Goal: Task Accomplishment & Management: Manage account settings

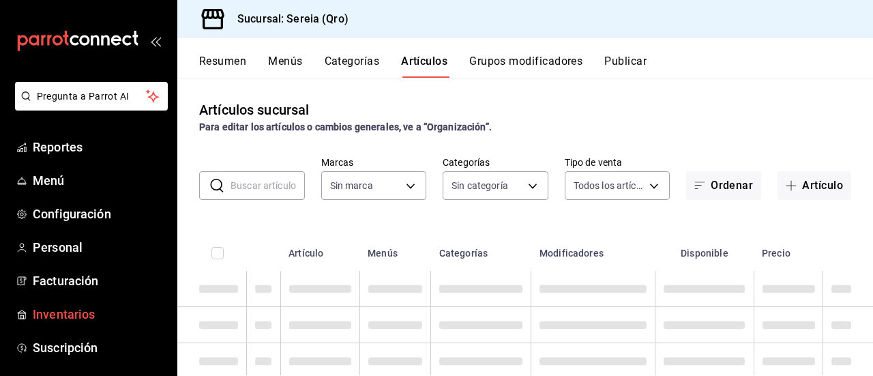
type input "e26cb55a-85e0-41b2-9155-b47575076aeb"
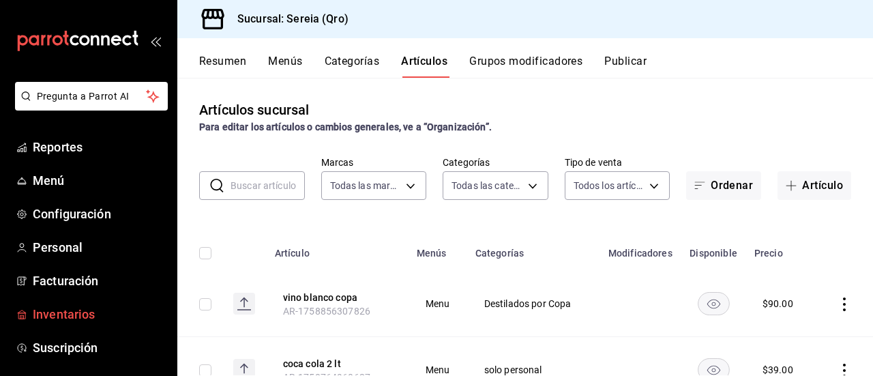
type input "2006e8ab-25de-46ac-9b12-e0f16751f5fe,60b8ec1b-19fc-44ab-b900-b31ad58b3909,f43c5…"
click at [93, 313] on span "Inventarios" at bounding box center [99, 314] width 133 height 18
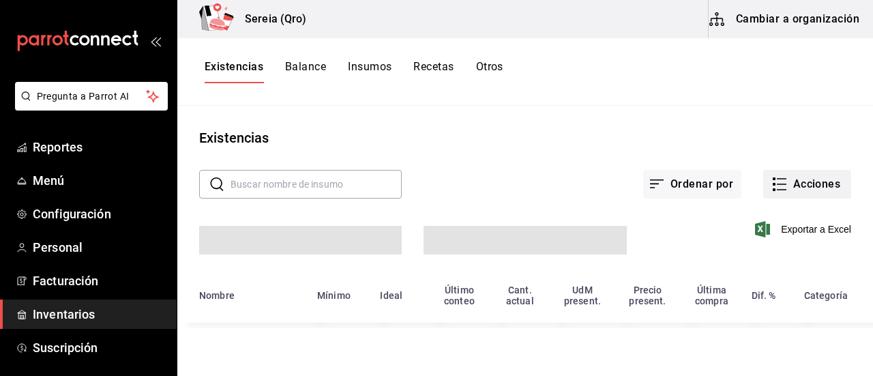
click at [808, 183] on button "Acciones" at bounding box center [807, 184] width 88 height 29
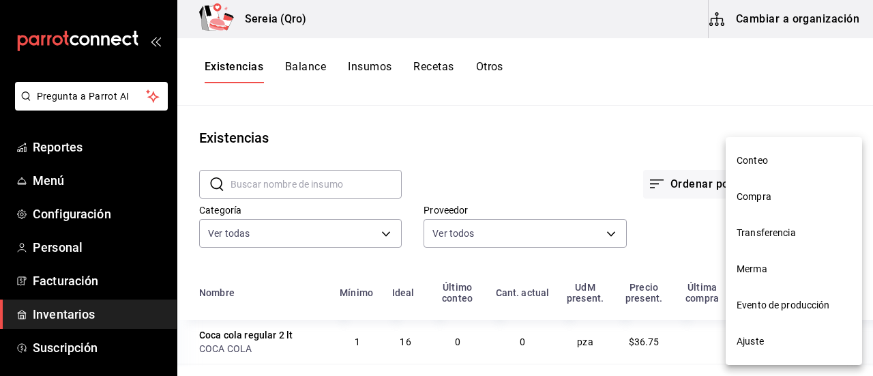
click at [758, 196] on span "Compra" at bounding box center [794, 197] width 115 height 14
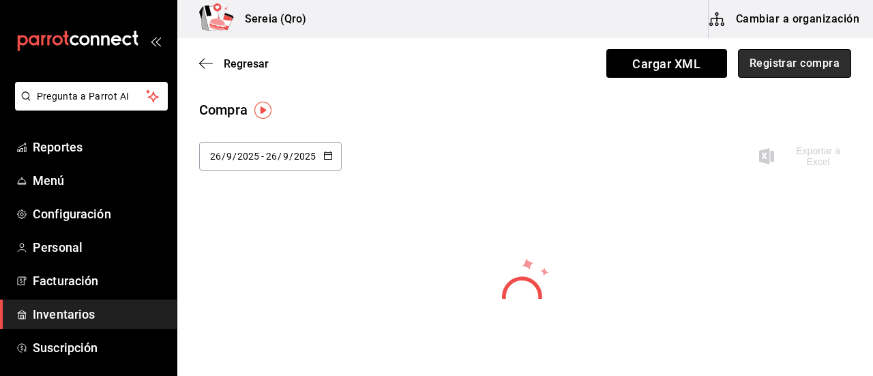
click at [777, 61] on button "Registrar compra" at bounding box center [794, 63] width 113 height 29
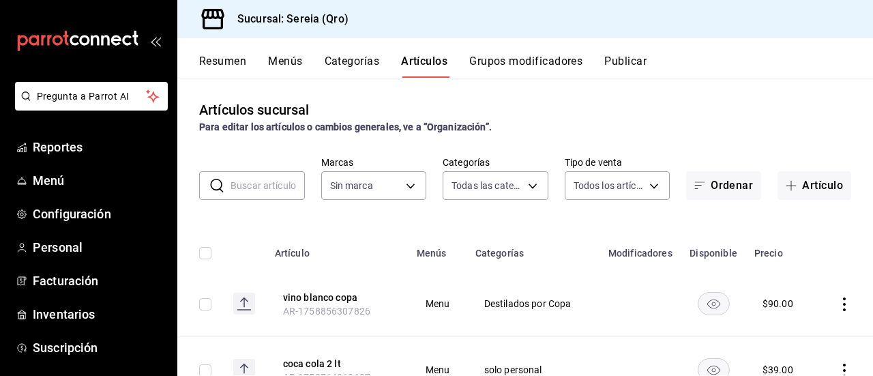
type input "2006e8ab-25de-46ac-9b12-e0f16751f5fe,60b8ec1b-19fc-44ab-b900-b31ad58b3909,f43c5…"
type input "e26cb55a-85e0-41b2-9155-b47575076aeb"
click at [46, 173] on span "Menú" at bounding box center [99, 180] width 133 height 18
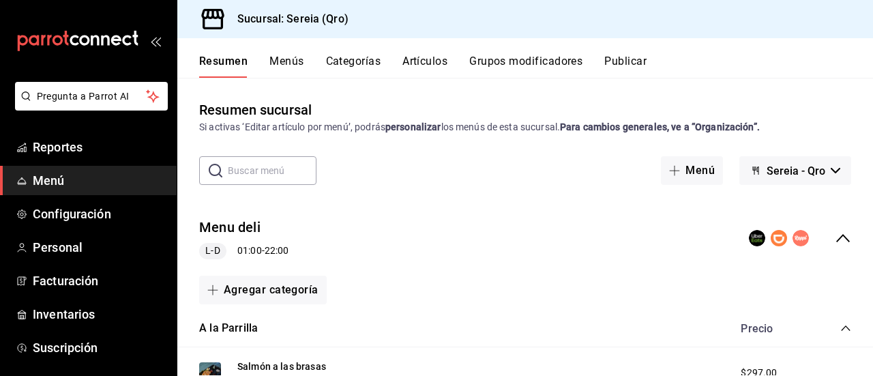
click at [840, 330] on icon "collapse-category-row" at bounding box center [845, 328] width 11 height 11
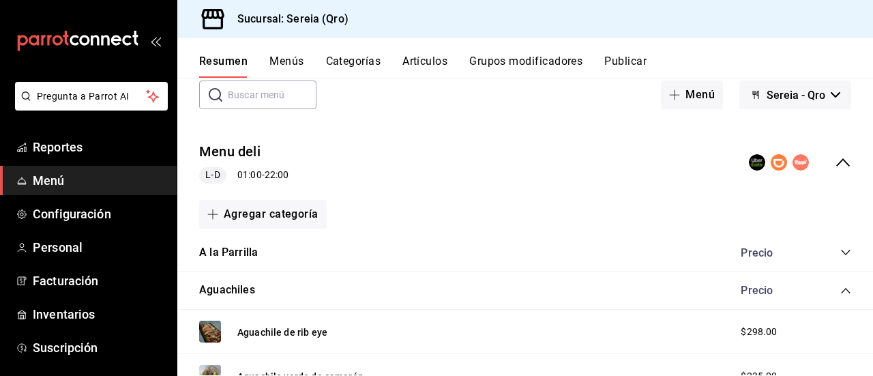
scroll to position [136, 0]
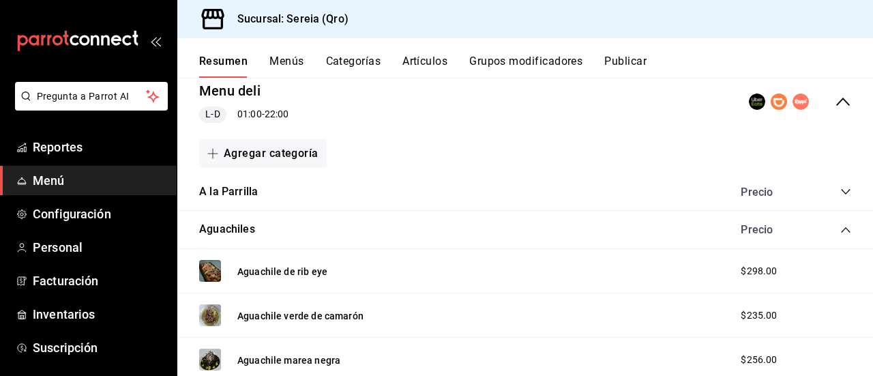
click at [840, 226] on icon "collapse-category-row" at bounding box center [845, 229] width 11 height 11
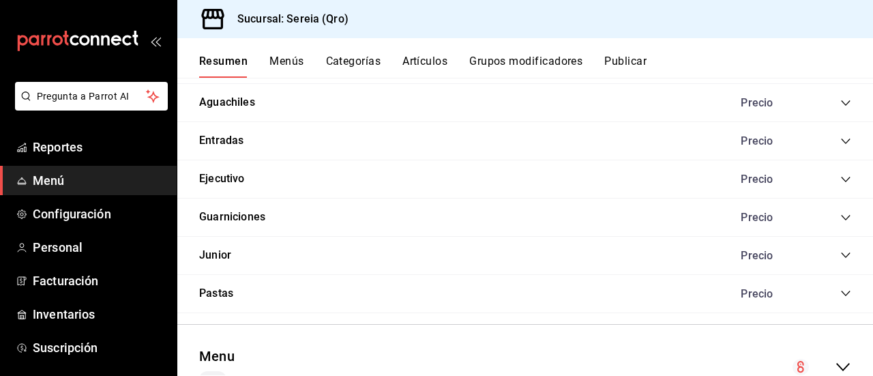
scroll to position [323, 0]
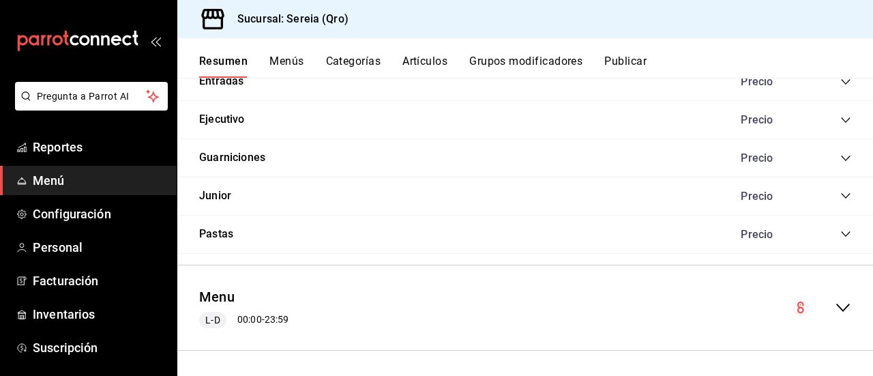
click at [835, 303] on icon "collapse-menu-row" at bounding box center [843, 307] width 16 height 16
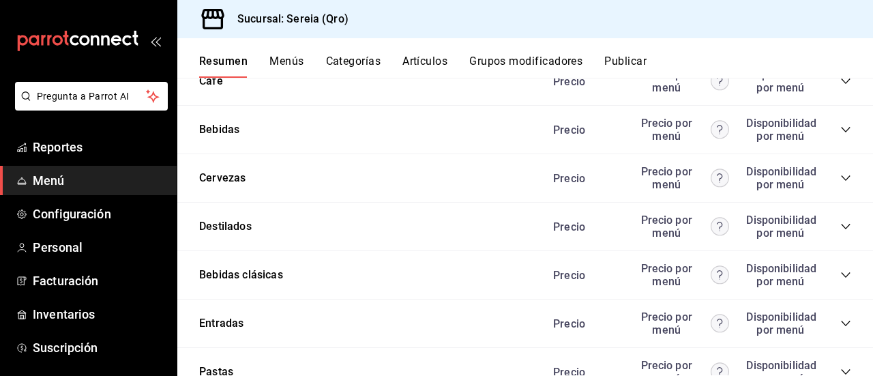
scroll to position [1755, 0]
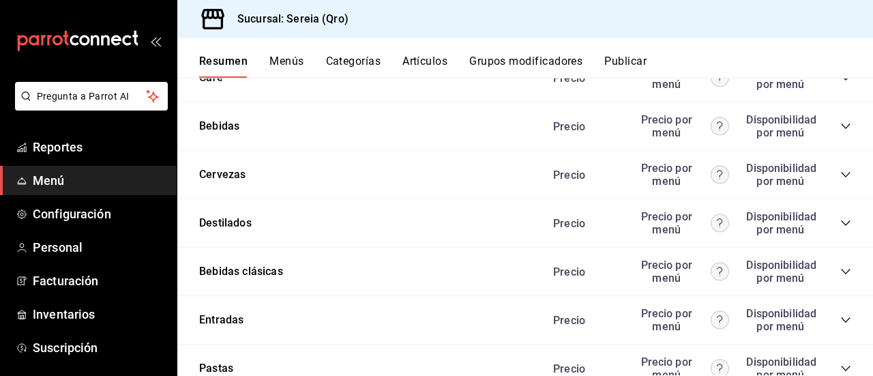
click at [841, 269] on icon "collapse-category-row" at bounding box center [845, 271] width 9 height 5
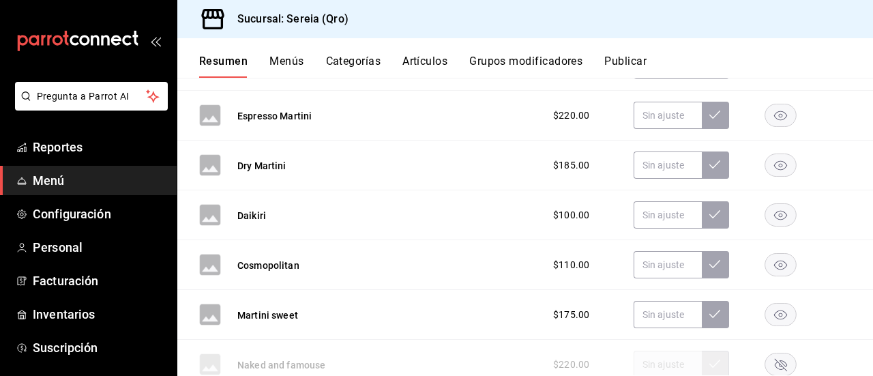
scroll to position [2437, 0]
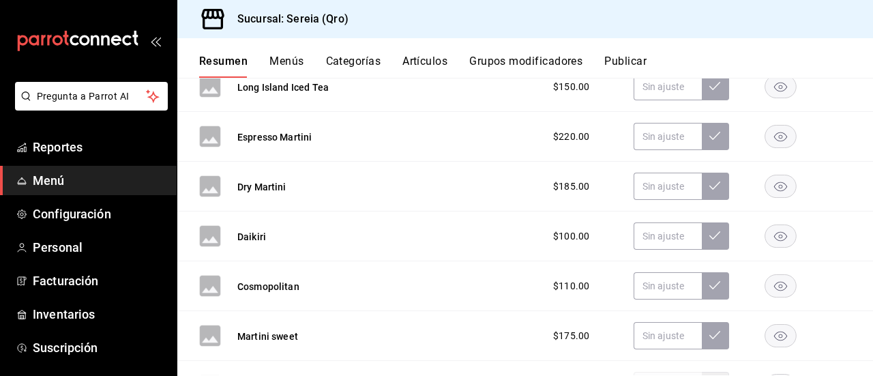
click at [419, 61] on button "Artículos" at bounding box center [424, 66] width 45 height 23
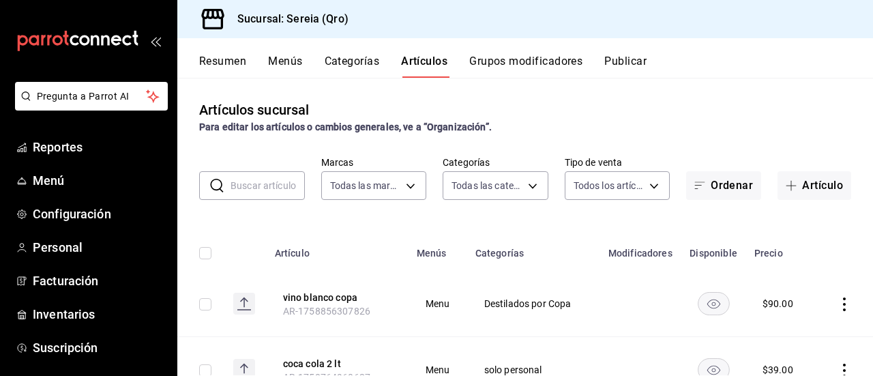
type input "e26cb55a-85e0-41b2-9155-b47575076aeb"
type input "2006e8ab-25de-46ac-9b12-e0f16751f5fe,60b8ec1b-19fc-44ab-b900-b31ad58b3909,f43c5…"
click at [256, 183] on input "text" at bounding box center [268, 185] width 74 height 27
click at [221, 56] on button "Resumen" at bounding box center [222, 66] width 47 height 23
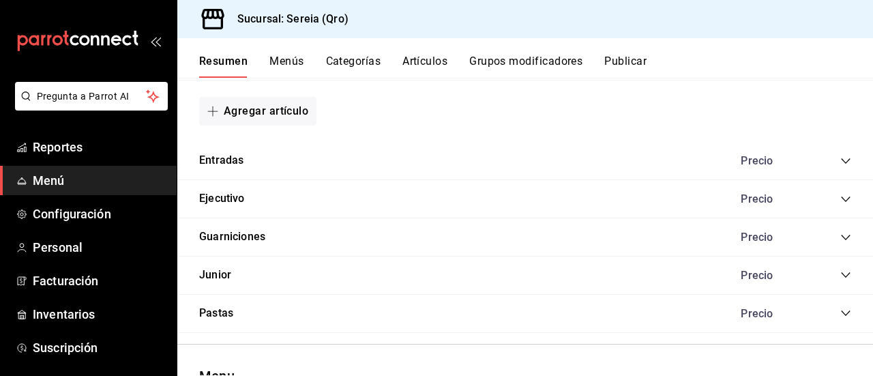
scroll to position [1101, 0]
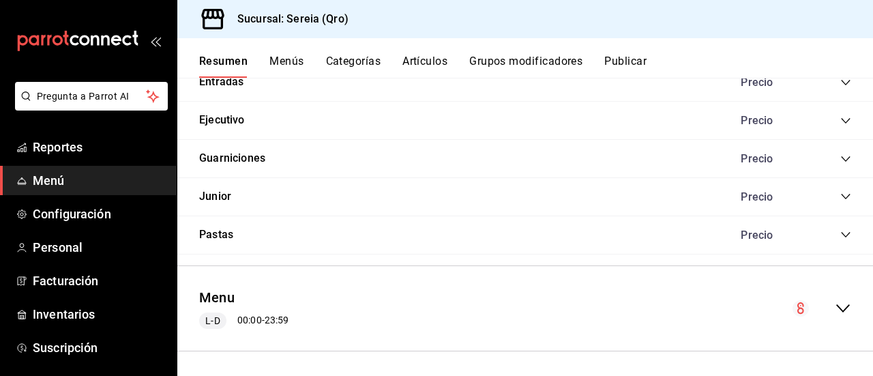
click at [835, 300] on icon "collapse-menu-row" at bounding box center [843, 308] width 16 height 16
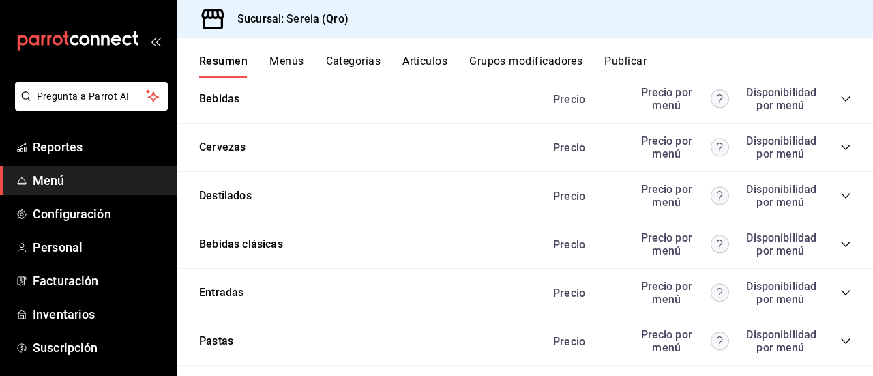
scroll to position [2602, 0]
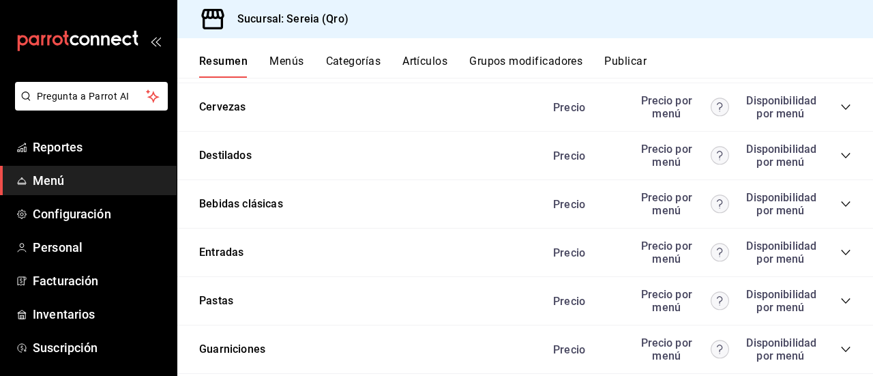
click at [840, 198] on icon "collapse-category-row" at bounding box center [845, 203] width 11 height 11
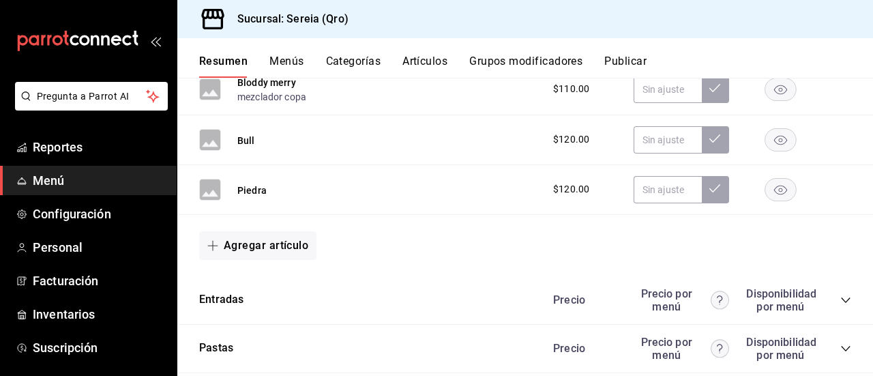
scroll to position [3898, 0]
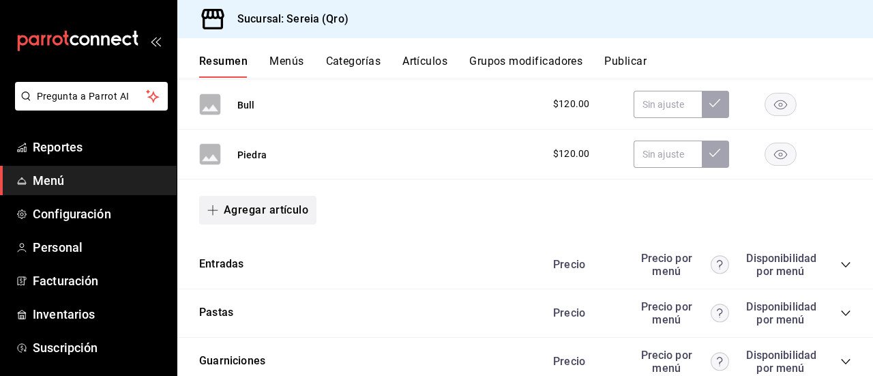
click at [229, 201] on button "Agregar artículo" at bounding box center [257, 210] width 117 height 29
click at [244, 273] on li "Artículo nuevo" at bounding box center [252, 271] width 107 height 33
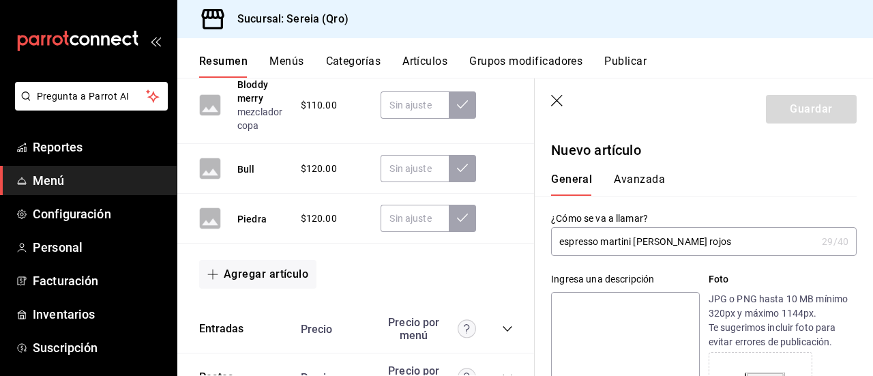
click at [564, 242] on input "espresso martini [PERSON_NAME] rojos" at bounding box center [683, 241] width 265 height 27
click at [612, 243] on input "Espresso martini [PERSON_NAME] rojos" at bounding box center [683, 241] width 265 height 27
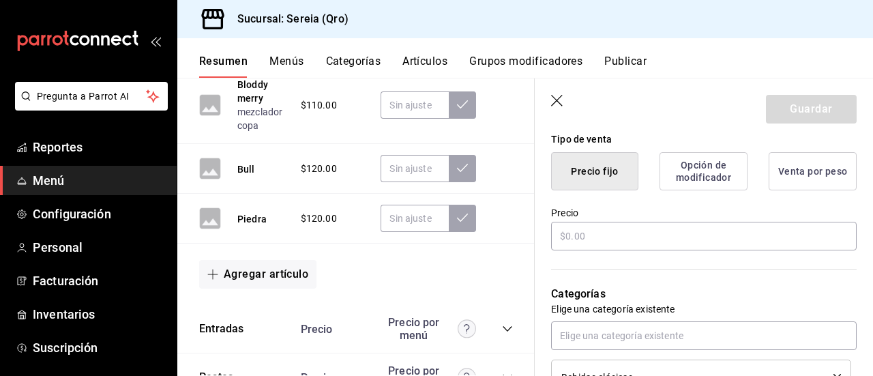
scroll to position [341, 0]
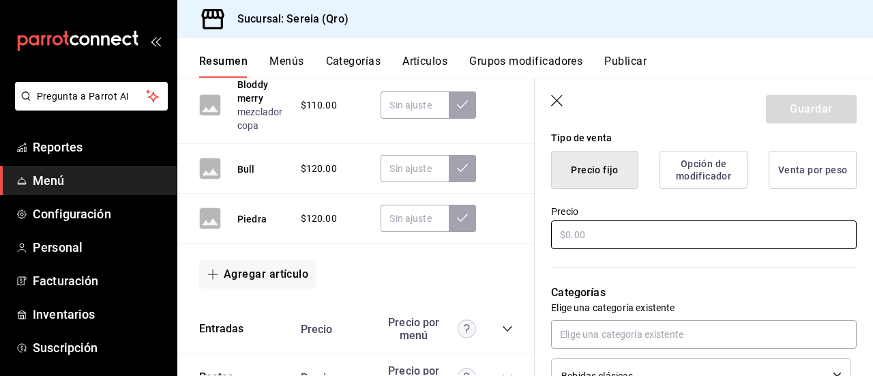
type input "Espresso Martini [PERSON_NAME] rojos"
click at [579, 235] on input "text" at bounding box center [704, 234] width 306 height 29
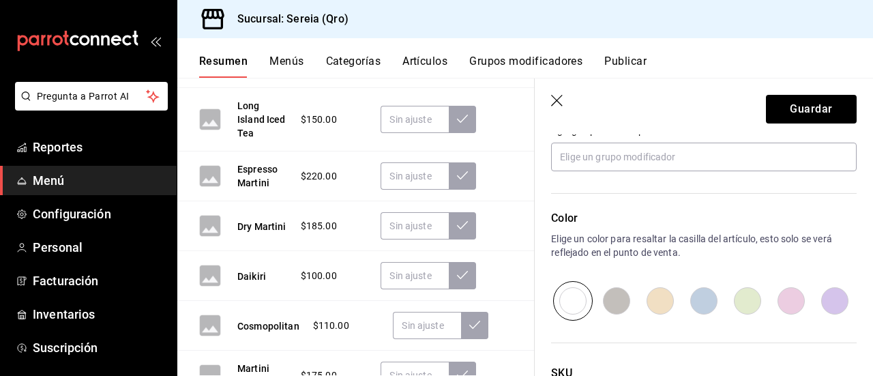
scroll to position [682, 0]
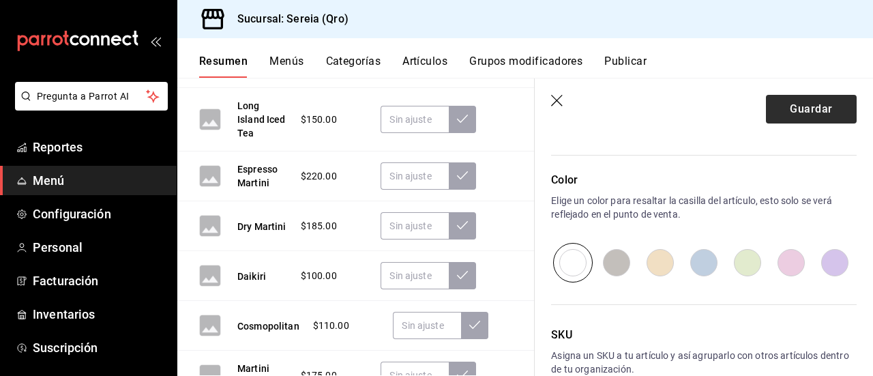
type input "$250.00"
click at [784, 113] on button "Guardar" at bounding box center [811, 109] width 91 height 29
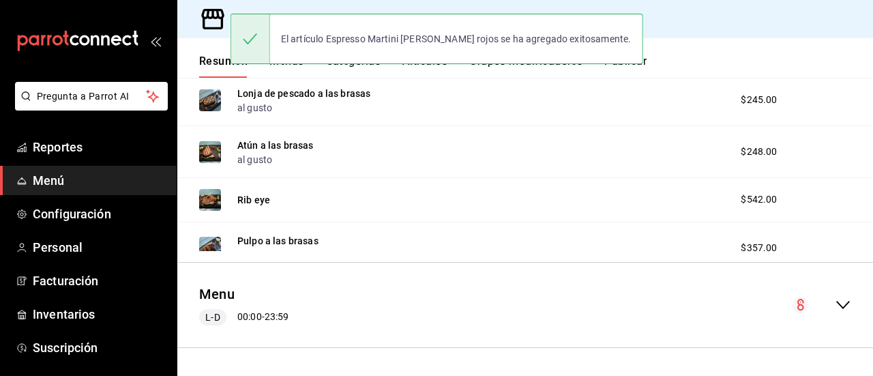
scroll to position [419, 0]
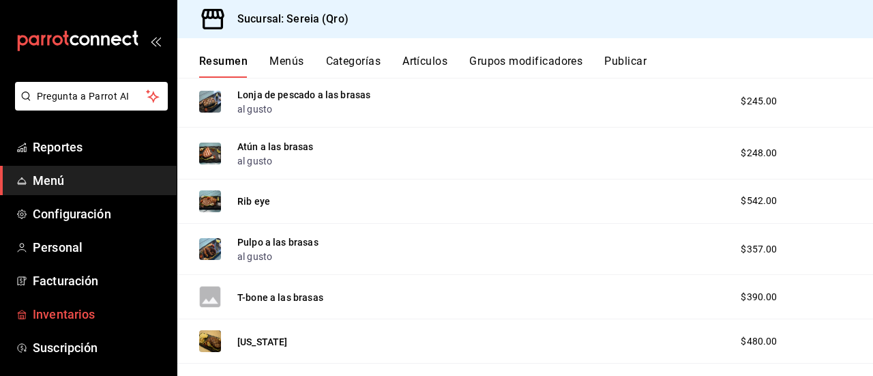
click at [84, 310] on span "Inventarios" at bounding box center [99, 314] width 133 height 18
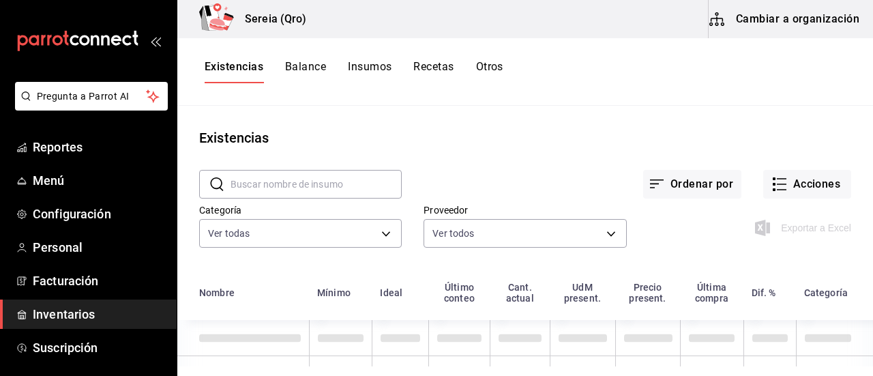
click at [776, 17] on button "Cambiar a organización" at bounding box center [785, 19] width 153 height 38
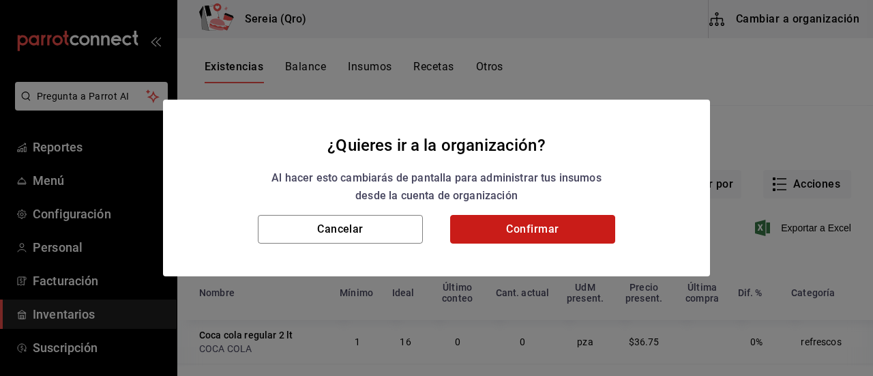
click at [539, 232] on button "Confirmar" at bounding box center [532, 229] width 165 height 29
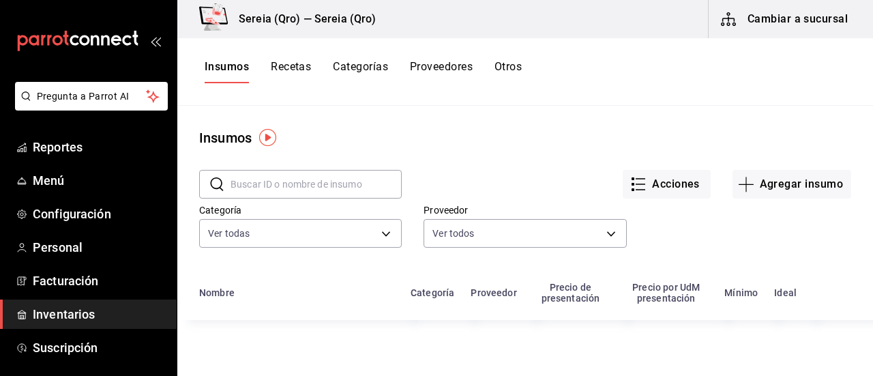
click at [286, 69] on button "Recetas" at bounding box center [291, 71] width 40 height 23
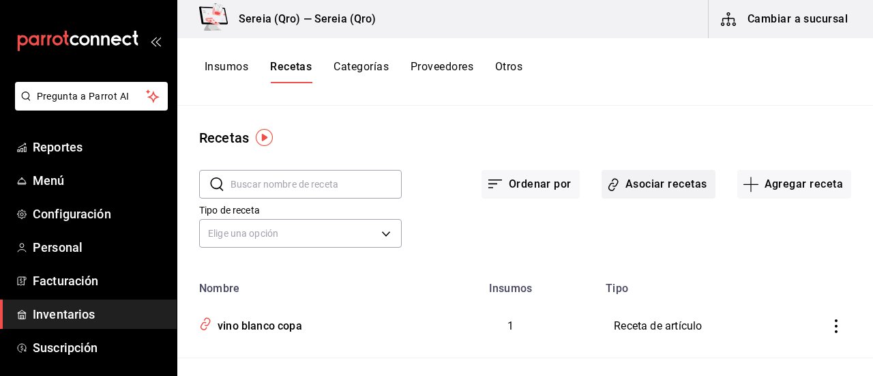
click at [667, 183] on button "Asociar recetas" at bounding box center [659, 184] width 114 height 29
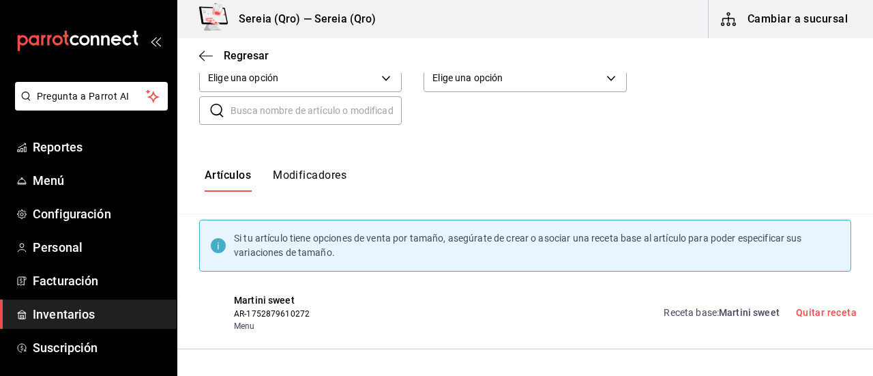
scroll to position [68, 0]
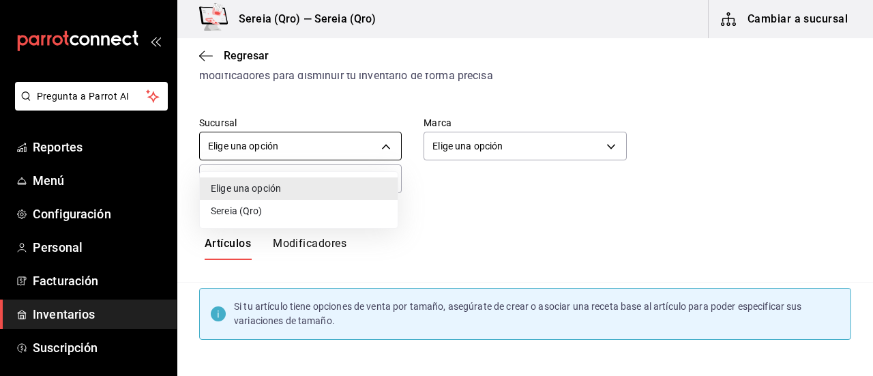
click at [256, 149] on body "Pregunta a Parrot AI Reportes Menú Configuración Personal Facturación Inventari…" at bounding box center [436, 176] width 873 height 353
click at [252, 209] on li "Sereia (Qro)" at bounding box center [299, 211] width 198 height 23
type input "d037fc1d-ad48-413b-863f-69c97343a3f4"
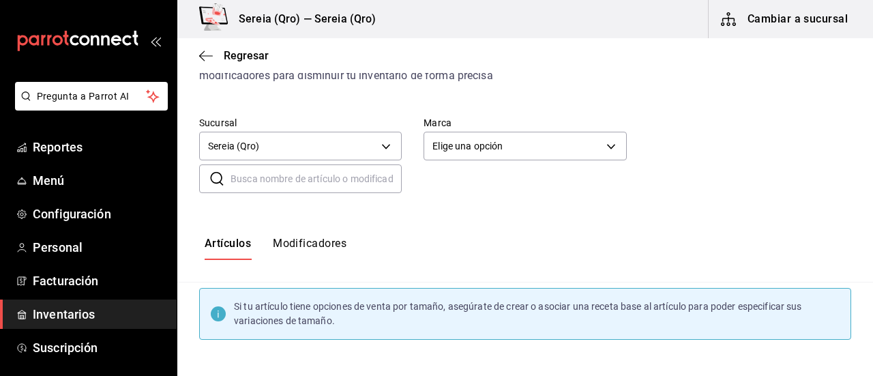
click at [258, 181] on input "text" at bounding box center [316, 178] width 171 height 27
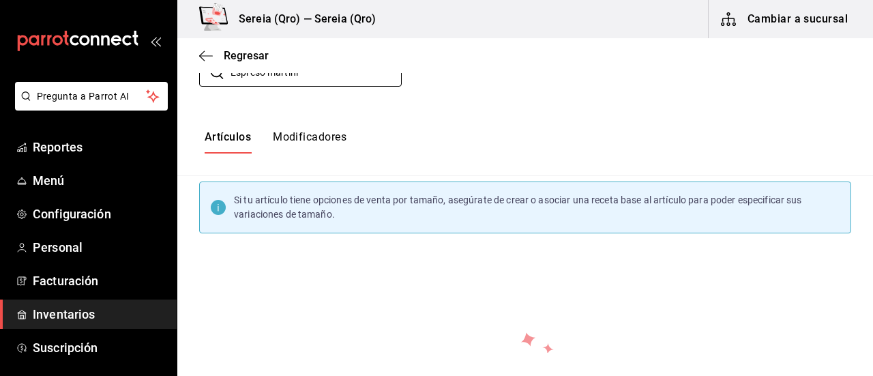
scroll to position [38, 0]
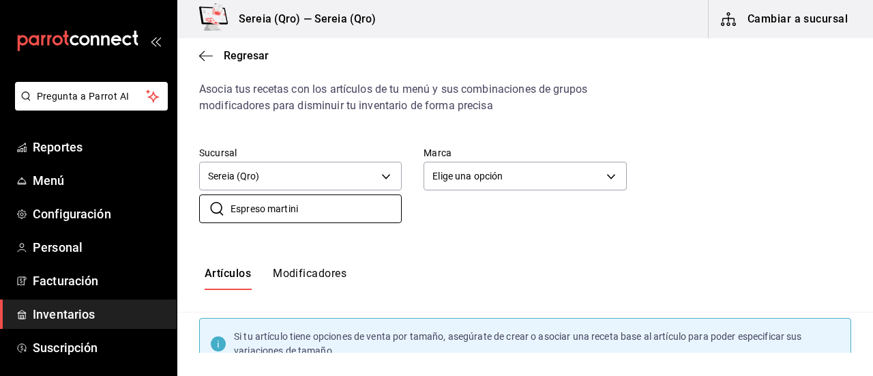
type input "Espreso martini"
click at [375, 238] on div "Sucursal Sereia (Qro) d037fc1d-ad48-413b-863f-69c97343a3f4 Marca Elige una opci…" at bounding box center [525, 185] width 696 height 120
drag, startPoint x: 310, startPoint y: 209, endPoint x: 226, endPoint y: 205, distance: 84.0
click at [226, 205] on div "​ Espreso martini ​" at bounding box center [300, 208] width 203 height 29
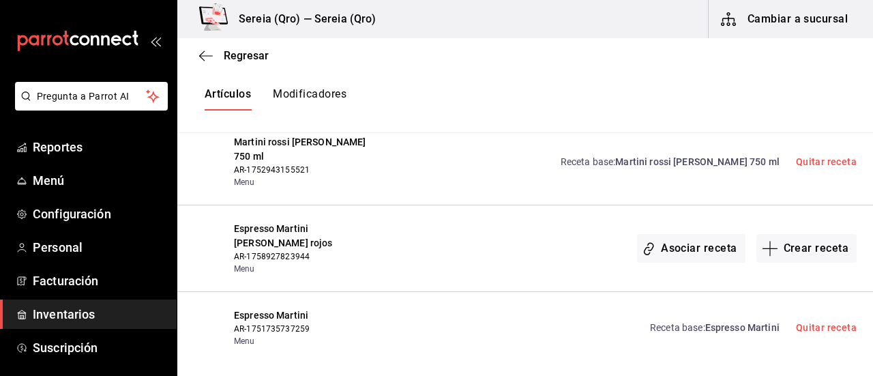
scroll to position [652, 0]
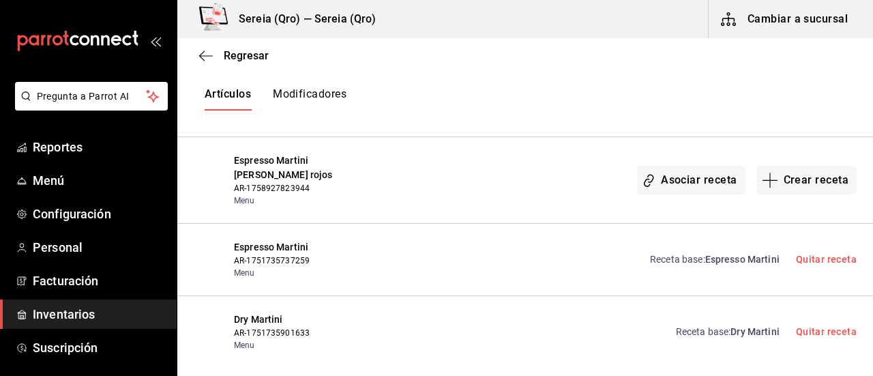
type input "martini"
click at [731, 254] on span "Espresso Martini" at bounding box center [742, 259] width 74 height 11
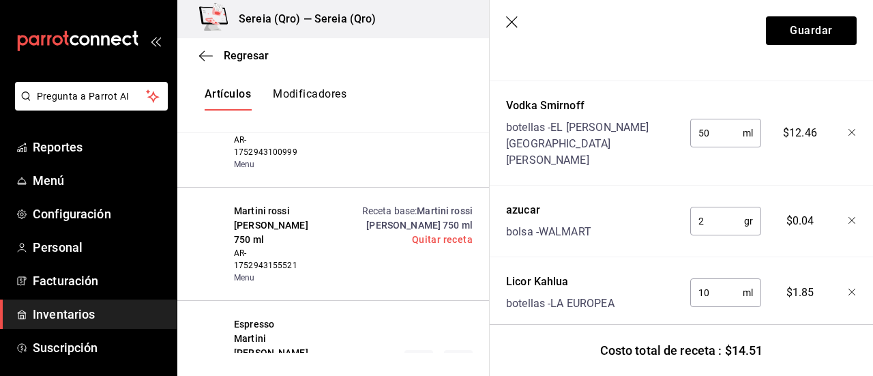
scroll to position [411, 0]
click at [767, 297] on div "Receta de artículo Recuerda que las cantidades utilizadas en tus recetas estará…" at bounding box center [681, 24] width 383 height 747
click at [509, 22] on icon "button" at bounding box center [513, 23] width 14 height 14
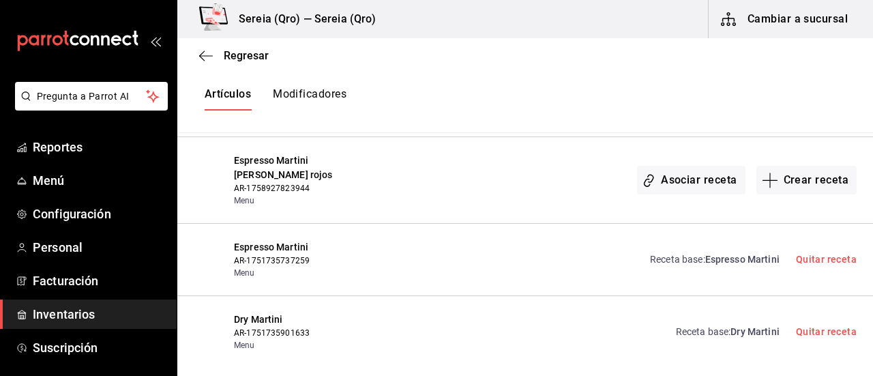
scroll to position [584, 0]
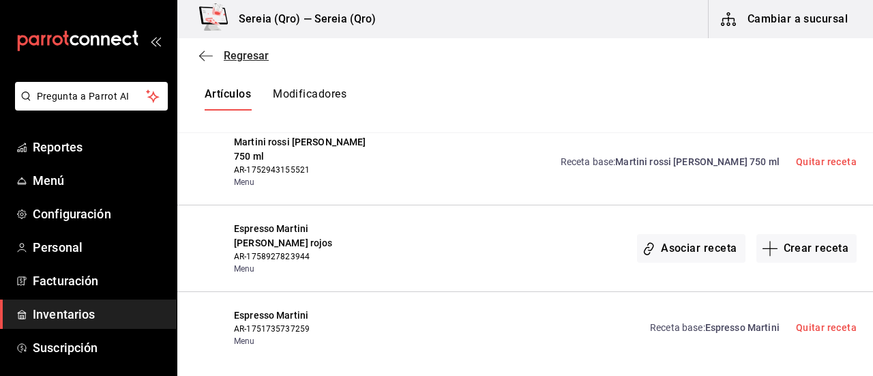
click at [205, 53] on icon "button" at bounding box center [206, 56] width 14 height 12
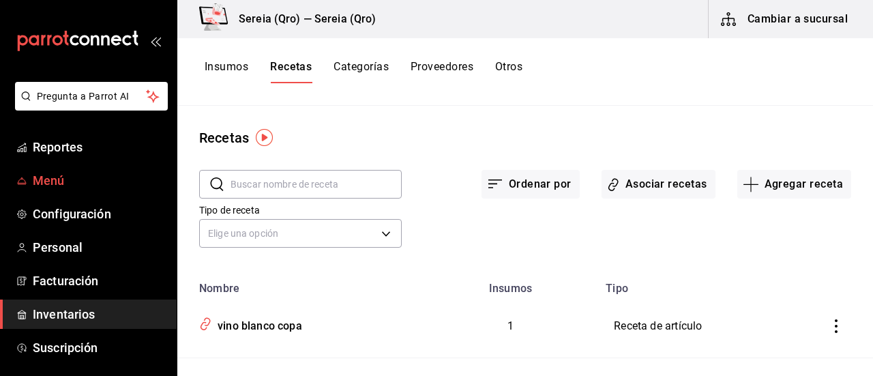
click at [60, 182] on span "Menú" at bounding box center [99, 180] width 133 height 18
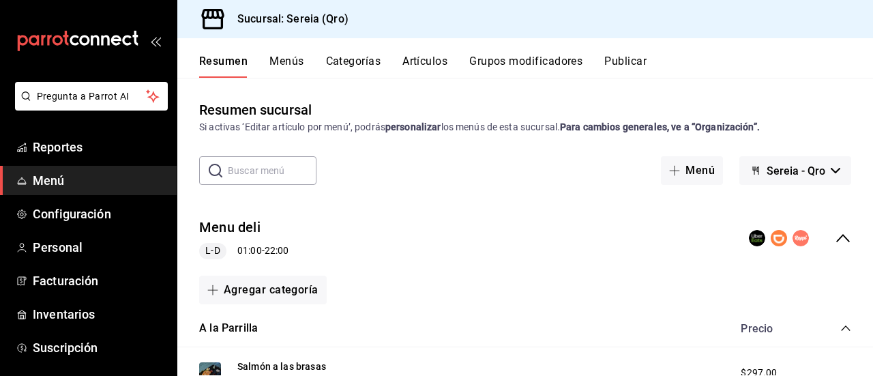
click at [424, 63] on button "Artículos" at bounding box center [424, 66] width 45 height 23
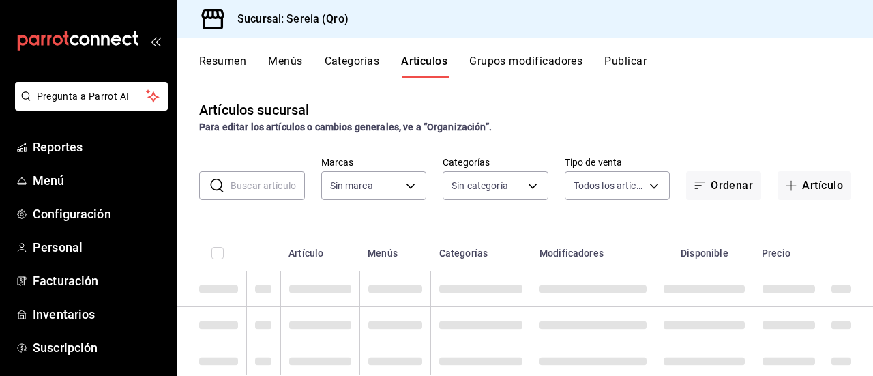
click at [266, 190] on input "text" at bounding box center [268, 185] width 74 height 27
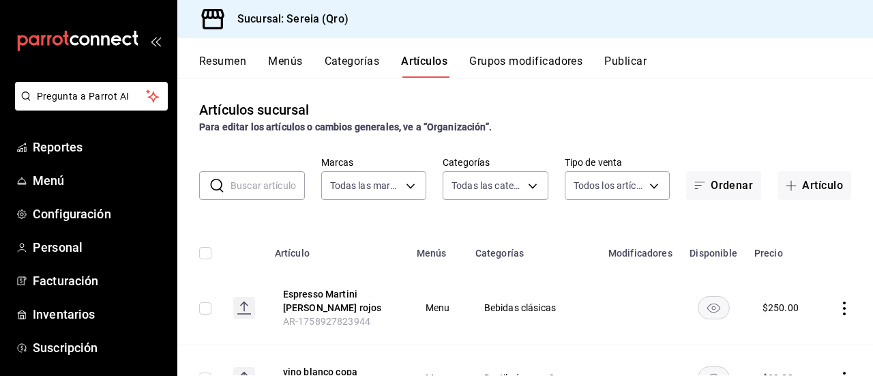
type input "e26cb55a-85e0-41b2-9155-b47575076aeb"
type input "2006e8ab-25de-46ac-9b12-e0f16751f5fe,60b8ec1b-19fc-44ab-b900-b31ad58b3909,f43c5…"
type input "m"
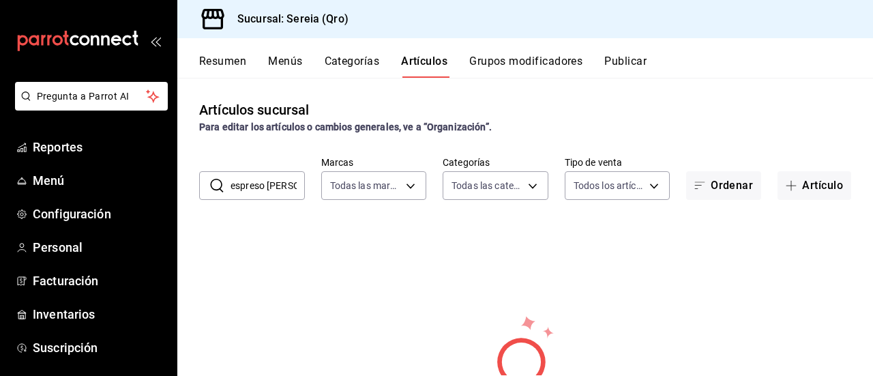
drag, startPoint x: 295, startPoint y: 186, endPoint x: 226, endPoint y: 185, distance: 68.9
click at [226, 185] on div "​ espreso [PERSON_NAME] ​" at bounding box center [252, 185] width 106 height 29
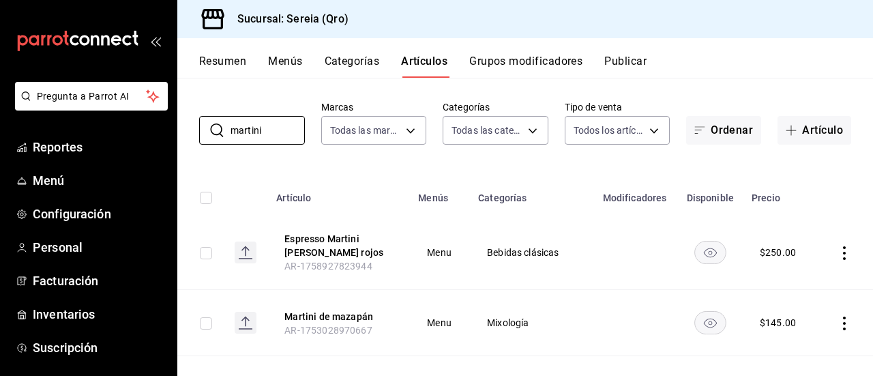
scroll to position [68, 0]
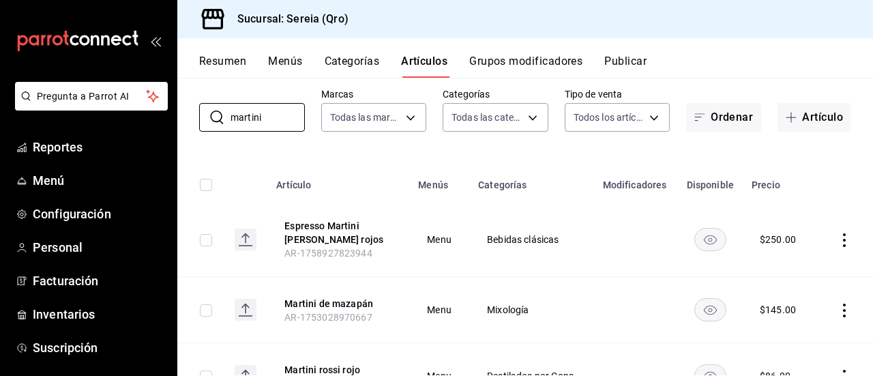
type input "martini"
click at [837, 240] on icon "actions" at bounding box center [844, 240] width 14 height 14
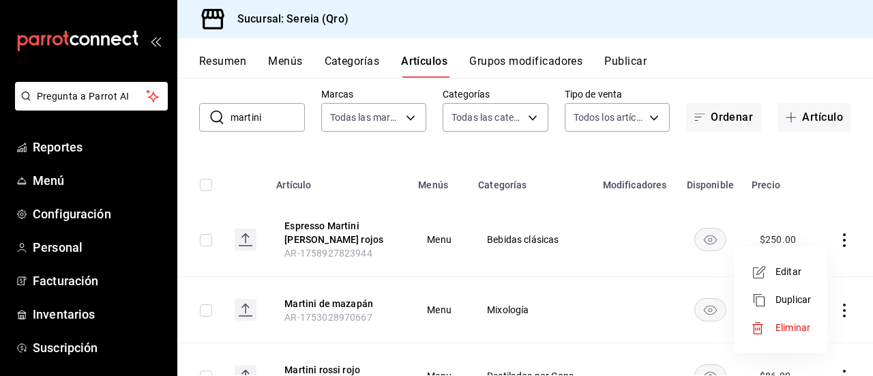
click at [783, 327] on span "Eliminar" at bounding box center [792, 327] width 35 height 11
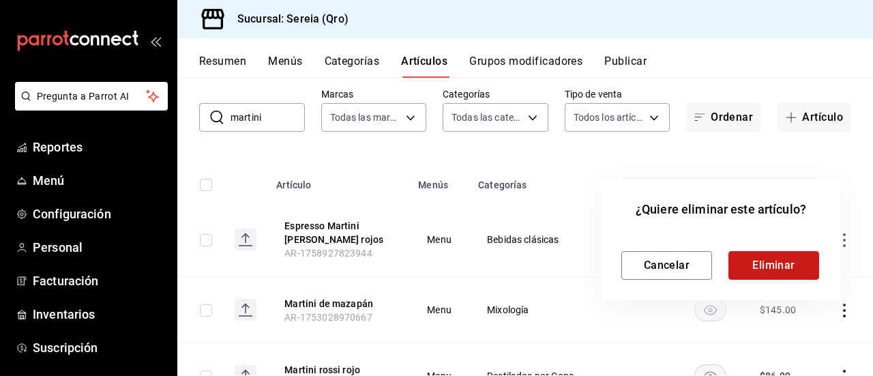
click at [786, 278] on button "Eliminar" at bounding box center [773, 265] width 91 height 29
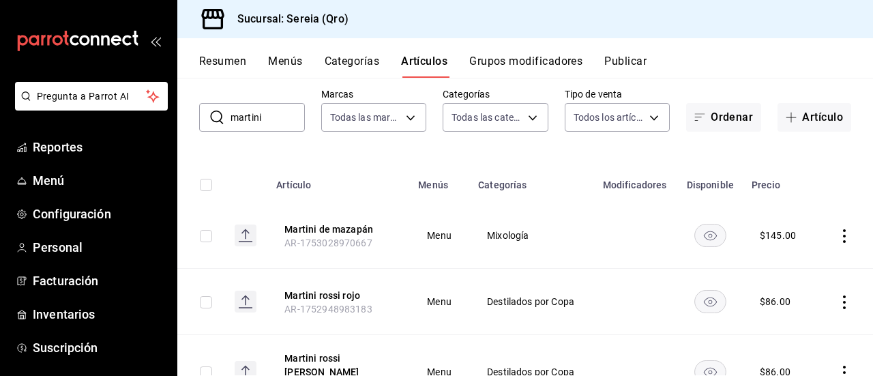
click at [222, 61] on button "Resumen" at bounding box center [222, 66] width 47 height 23
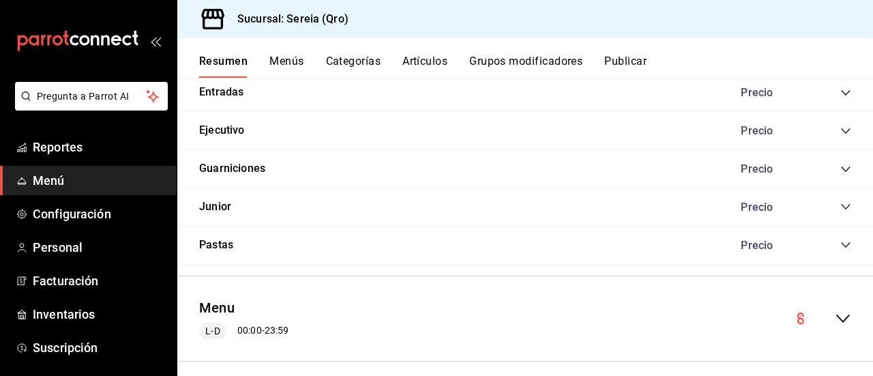
scroll to position [1101, 0]
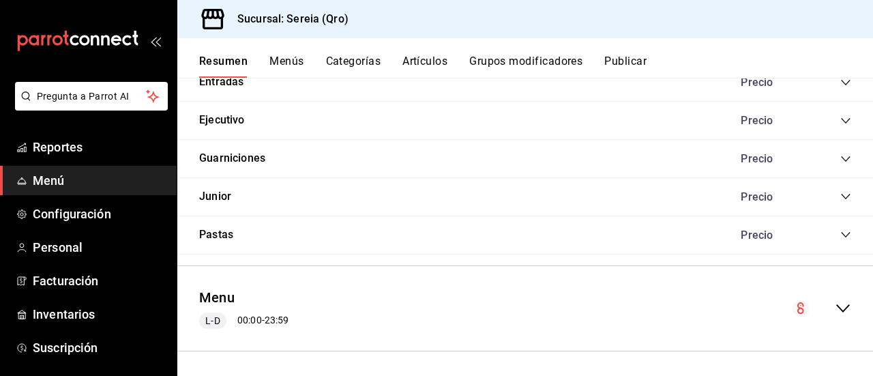
click at [835, 301] on icon "collapse-menu-row" at bounding box center [843, 308] width 16 height 16
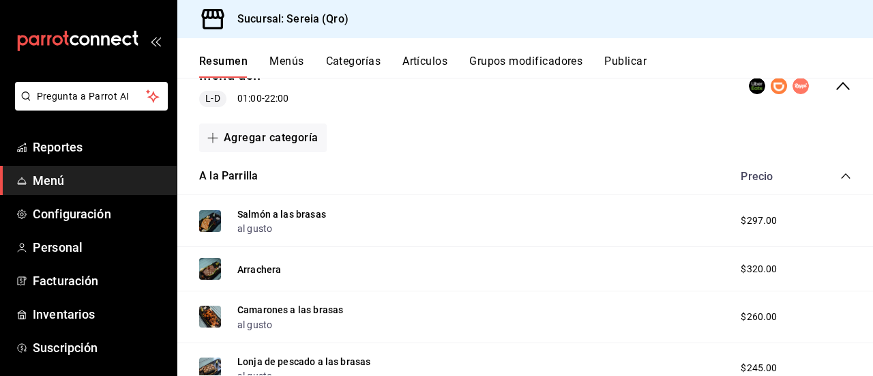
scroll to position [0, 0]
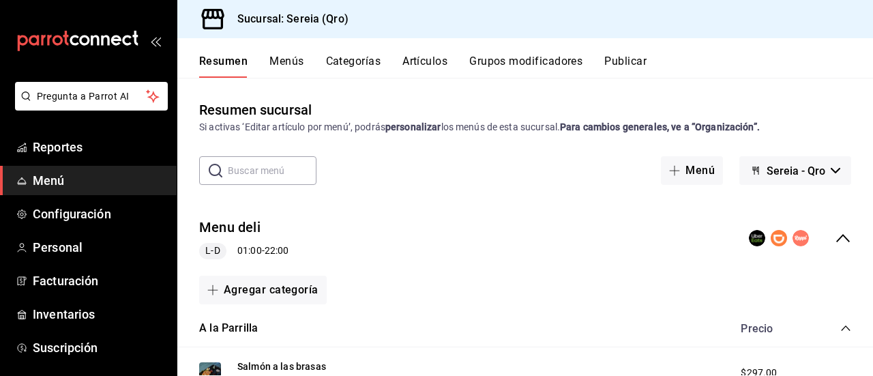
click at [840, 329] on icon "collapse-category-row" at bounding box center [845, 328] width 11 height 11
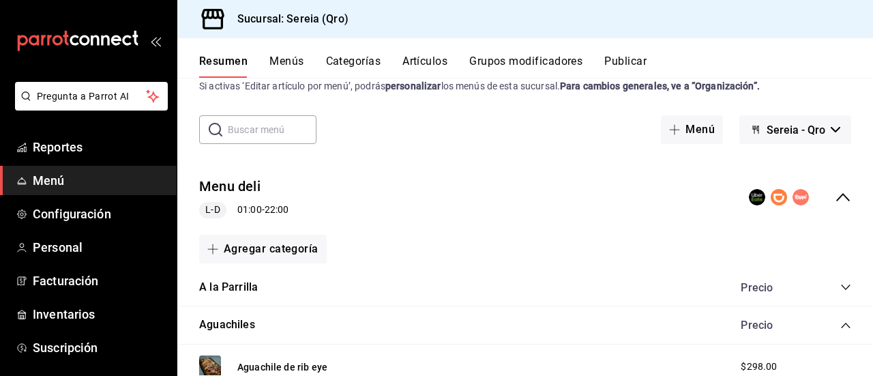
scroll to position [68, 0]
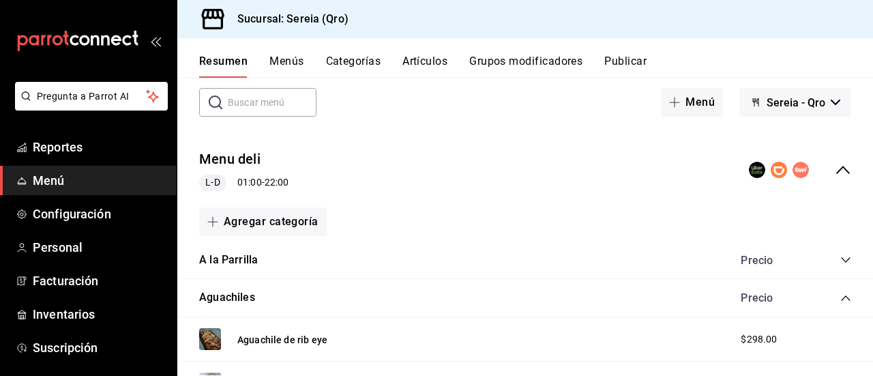
click at [840, 293] on icon "collapse-category-row" at bounding box center [845, 298] width 11 height 11
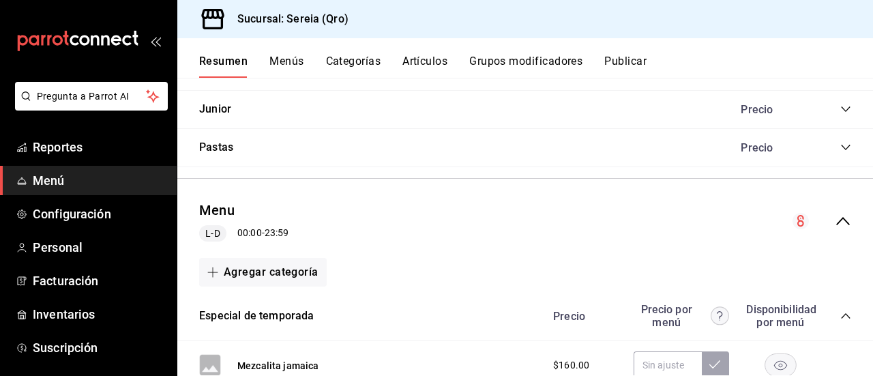
scroll to position [477, 0]
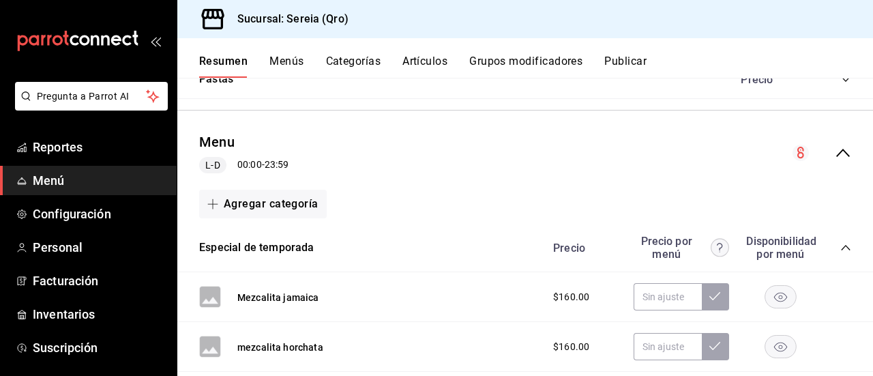
click at [840, 243] on icon "collapse-category-row" at bounding box center [845, 247] width 11 height 11
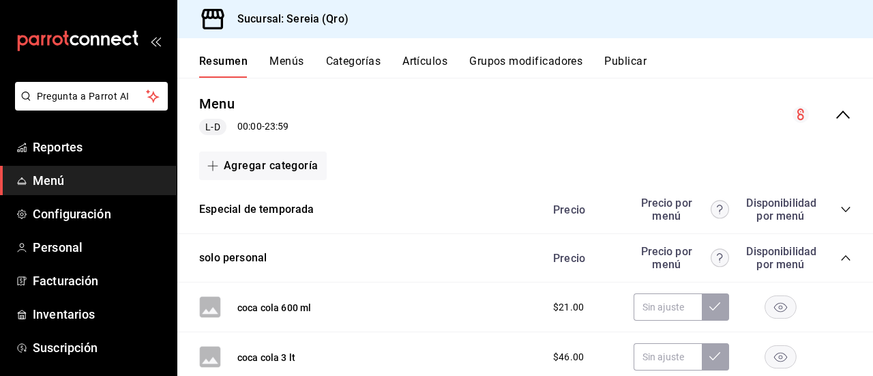
scroll to position [546, 0]
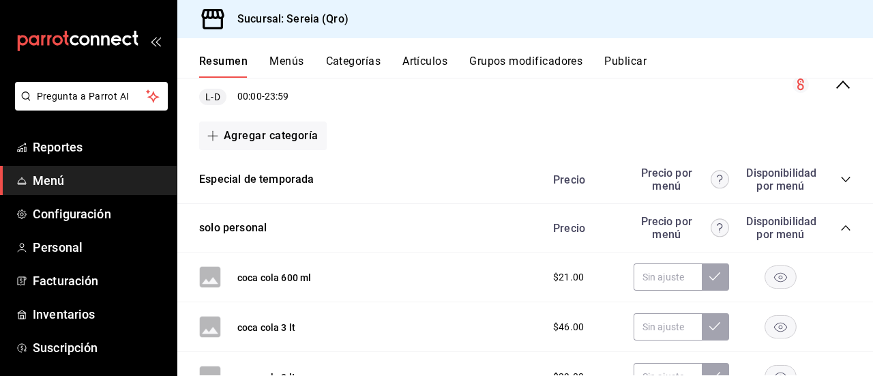
click at [840, 226] on icon "collapse-category-row" at bounding box center [845, 227] width 11 height 11
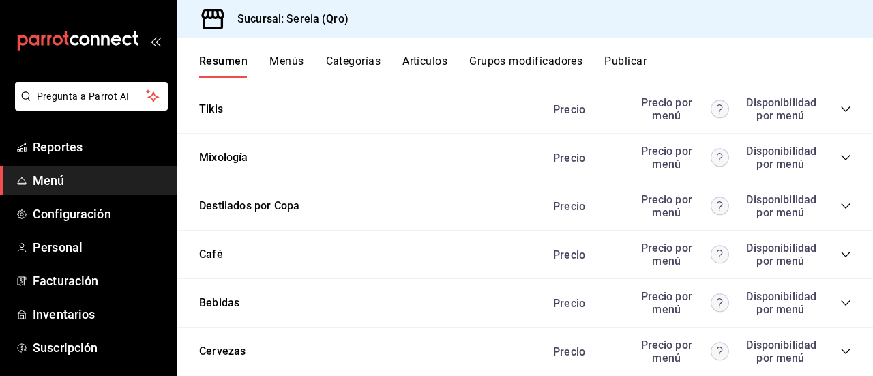
scroll to position [887, 0]
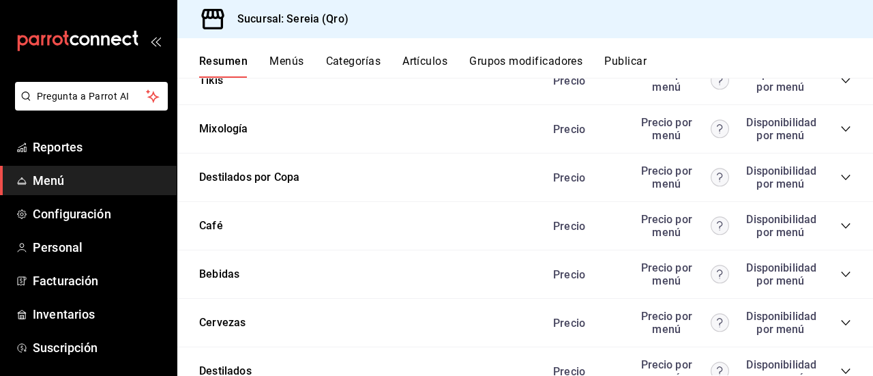
click at [840, 174] on icon "collapse-category-row" at bounding box center [845, 177] width 11 height 11
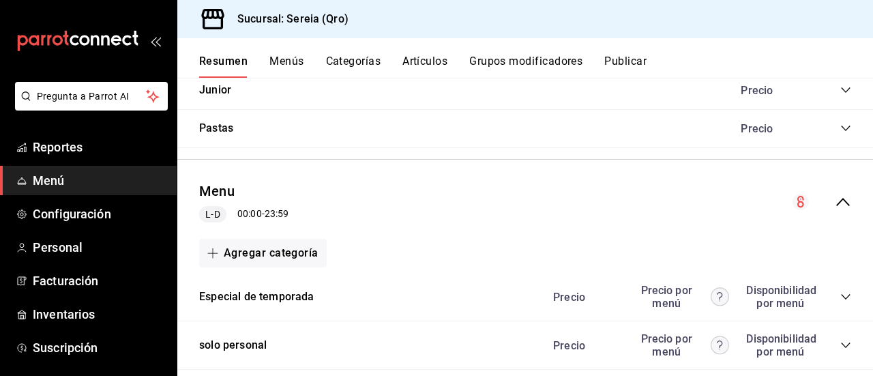
scroll to position [769, 0]
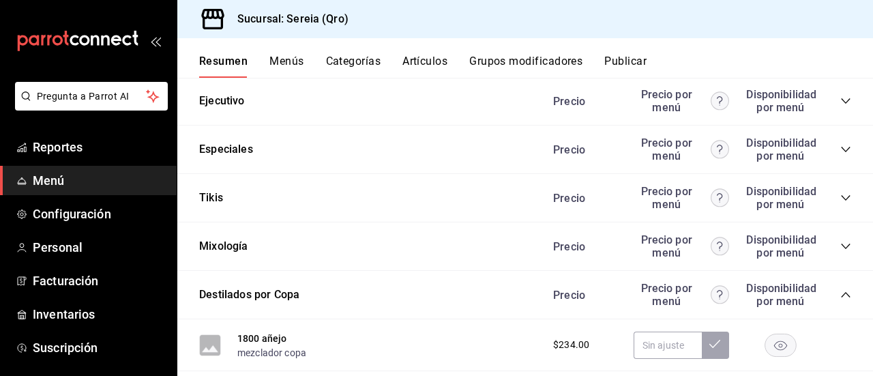
click at [832, 303] on div "Precio Precio por menú Disponibilidad por menú" at bounding box center [695, 295] width 312 height 26
click at [841, 294] on icon "collapse-category-row" at bounding box center [845, 294] width 9 height 5
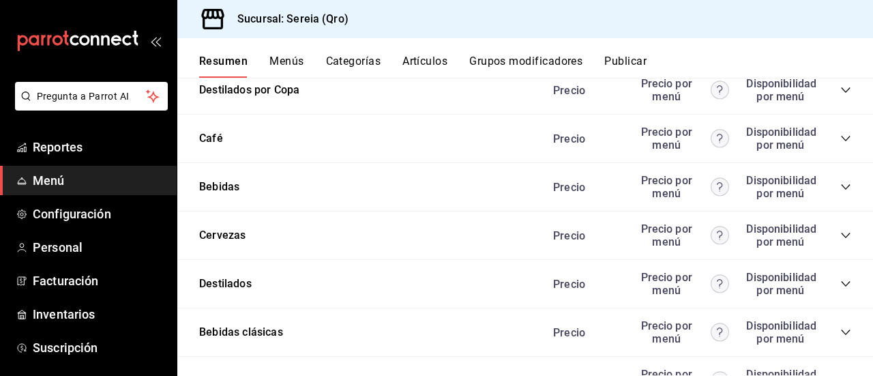
scroll to position [1042, 0]
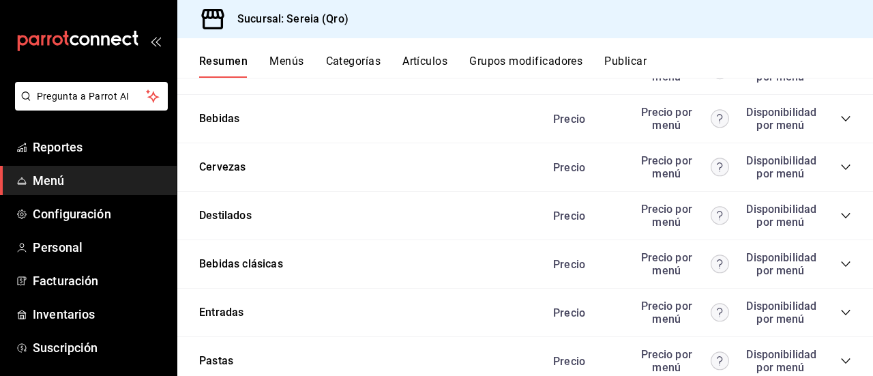
click at [840, 263] on icon "collapse-category-row" at bounding box center [845, 263] width 11 height 11
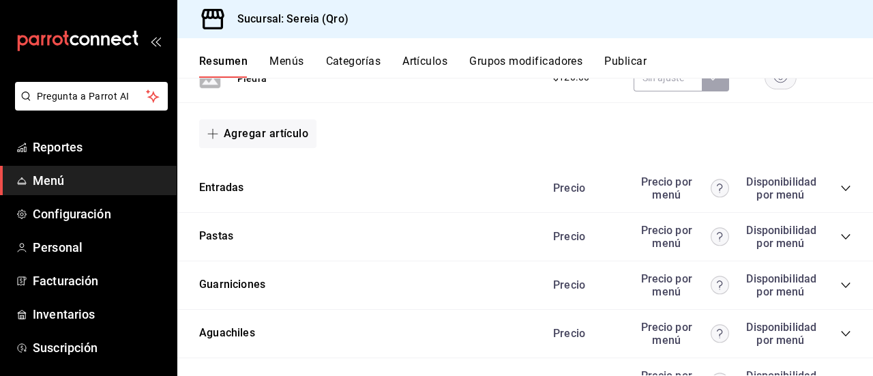
scroll to position [2406, 0]
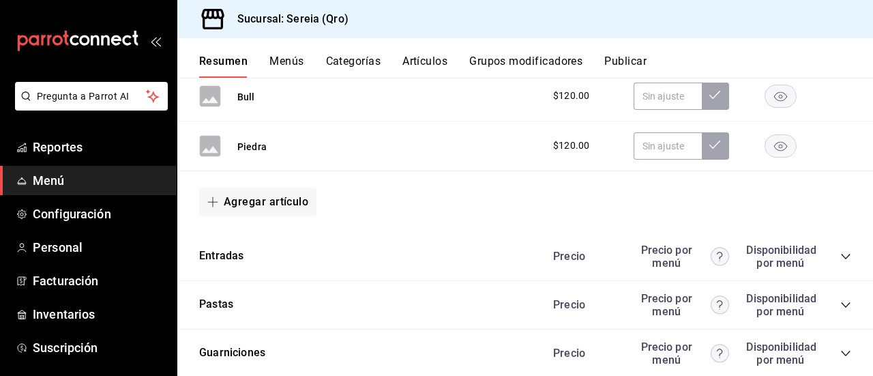
click at [243, 199] on button "Agregar artículo" at bounding box center [257, 202] width 117 height 29
click at [243, 271] on li "Artículo nuevo" at bounding box center [252, 267] width 107 height 33
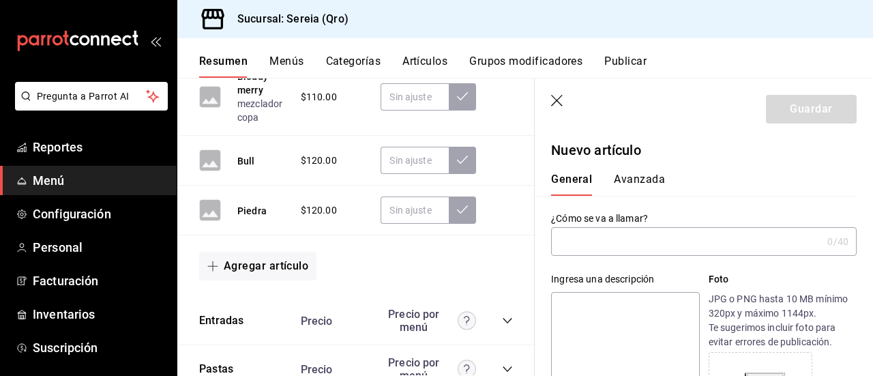
type input "AR-1758928299450"
click at [566, 242] on input "extra [PERSON_NAME] rojos" at bounding box center [683, 241] width 265 height 27
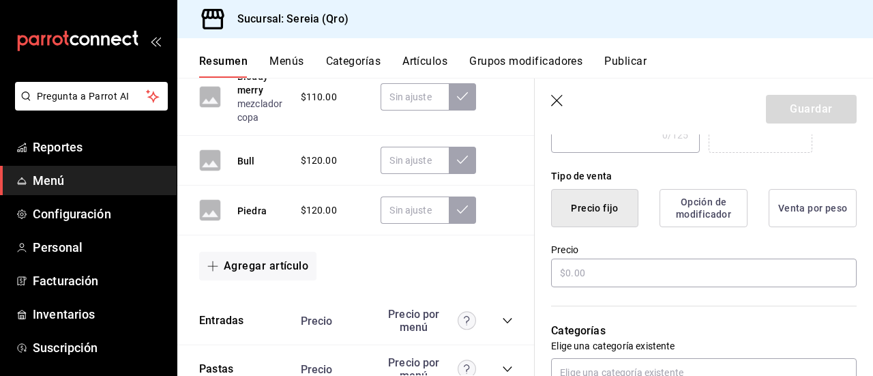
scroll to position [341, 0]
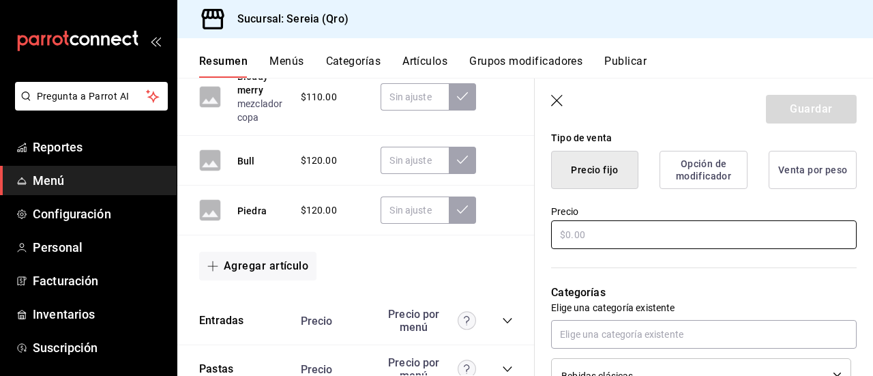
type input "Extra [PERSON_NAME] rojos"
click at [569, 235] on input "text" at bounding box center [704, 234] width 306 height 29
type input "$30.00"
click at [795, 115] on button "Guardar" at bounding box center [811, 109] width 91 height 29
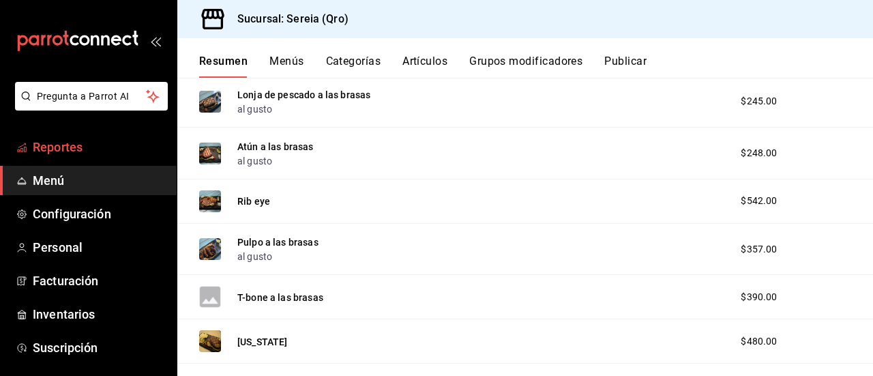
click at [71, 145] on span "Reportes" at bounding box center [99, 147] width 133 height 18
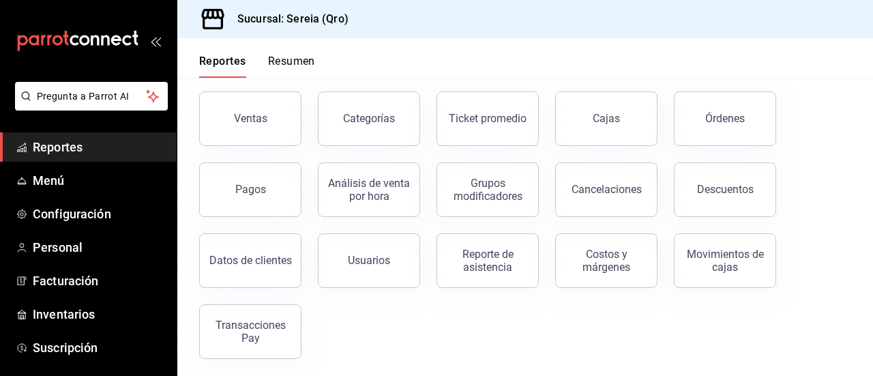
scroll to position [68, 0]
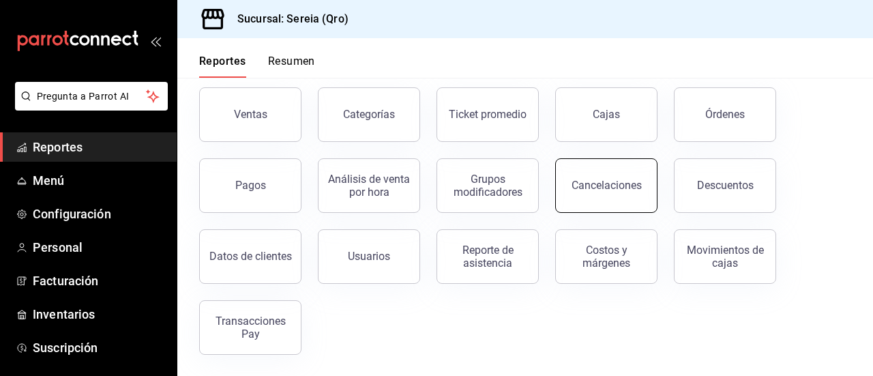
click at [621, 188] on div "Cancelaciones" at bounding box center [607, 185] width 70 height 13
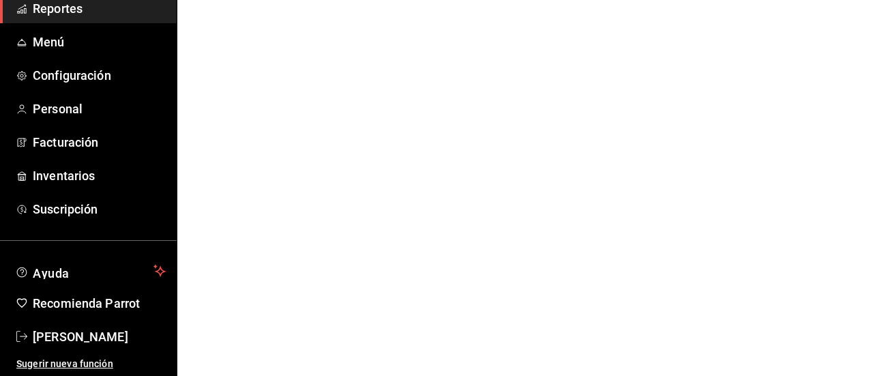
scroll to position [31, 0]
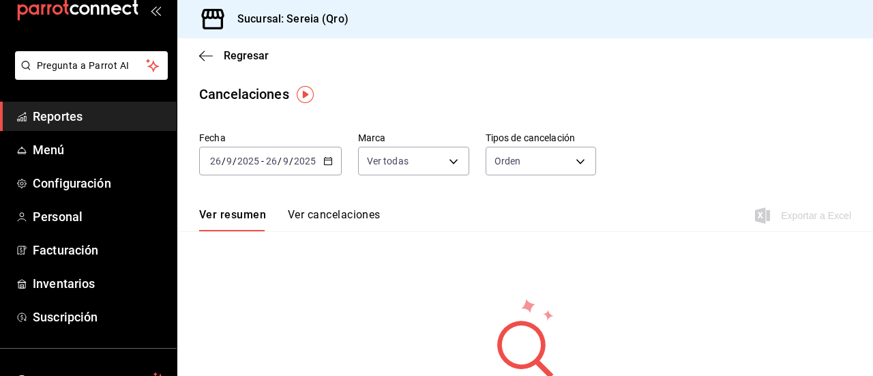
click at [325, 158] on \(Stroke\) "button" at bounding box center [328, 162] width 8 height 8
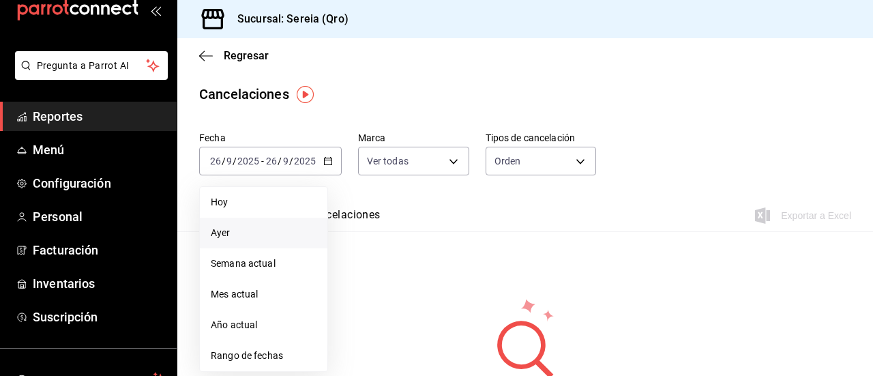
click at [221, 234] on span "Ayer" at bounding box center [264, 233] width 106 height 14
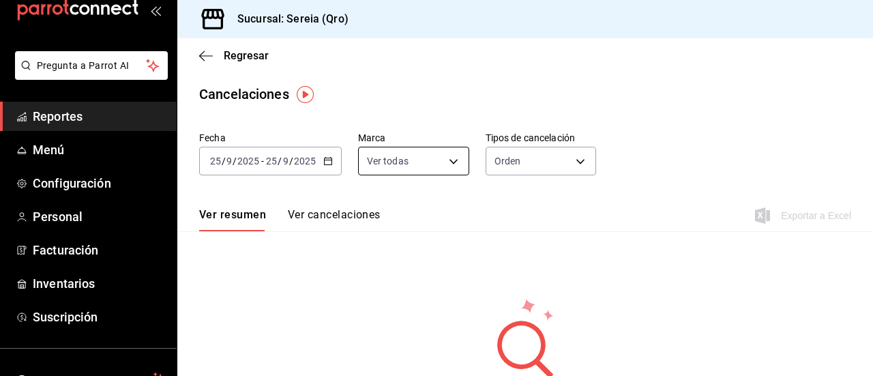
click at [451, 156] on body "Pregunta a Parrot AI Reportes Menú Configuración Personal Facturación Inventari…" at bounding box center [436, 188] width 873 height 376
click at [563, 157] on div at bounding box center [436, 188] width 873 height 376
click at [565, 163] on body "Pregunta a Parrot AI Reportes Menú Configuración Personal Facturación Inventari…" at bounding box center [436, 188] width 873 height 376
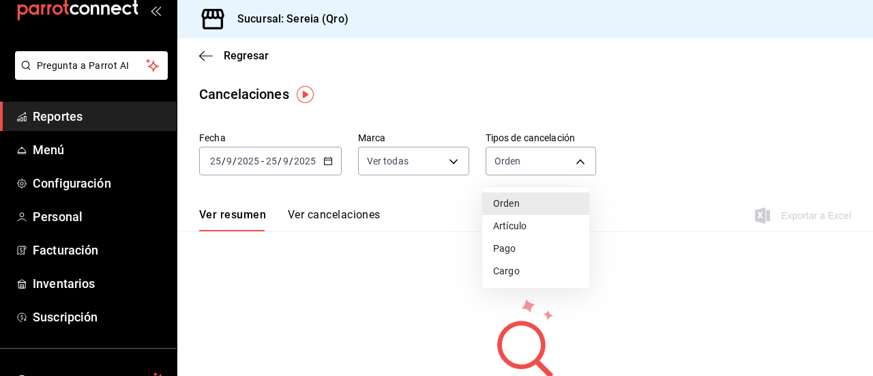
click at [533, 204] on li "Orden" at bounding box center [535, 203] width 107 height 23
click at [561, 162] on body "Pregunta a Parrot AI Reportes Menú Configuración Personal Facturación Inventari…" at bounding box center [436, 188] width 873 height 376
click at [528, 222] on li "Artículo" at bounding box center [535, 226] width 107 height 23
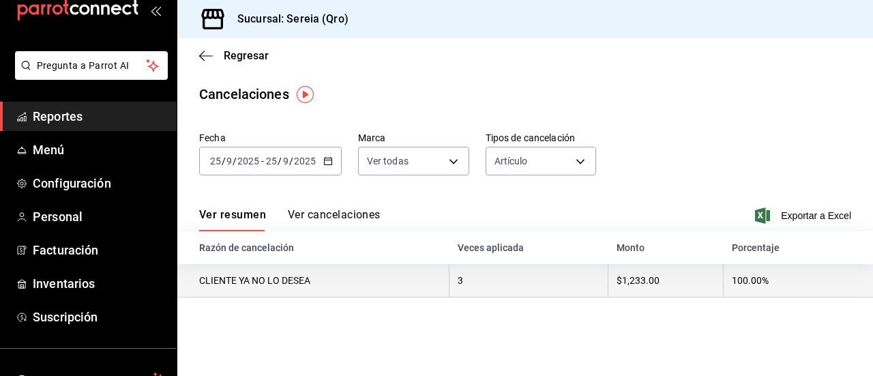
click at [293, 288] on th "CLIENTE YA NO LO DESEA" at bounding box center [313, 280] width 272 height 33
click at [497, 281] on th "3" at bounding box center [528, 280] width 159 height 33
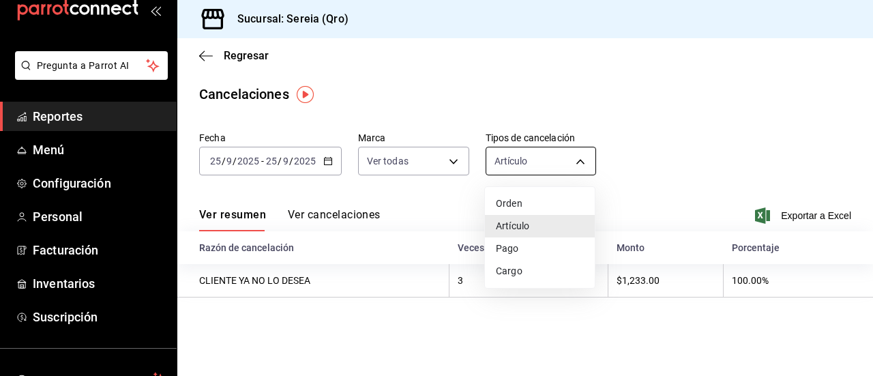
click at [519, 159] on body "Pregunta a Parrot AI Reportes Menú Configuración Personal Facturación Inventari…" at bounding box center [436, 188] width 873 height 376
click at [524, 228] on li "Artículo" at bounding box center [540, 226] width 110 height 23
click at [548, 168] on body "Pregunta a Parrot AI Reportes Menú Configuración Personal Facturación Inventari…" at bounding box center [436, 188] width 873 height 376
click at [526, 252] on li "Pago" at bounding box center [540, 248] width 110 height 23
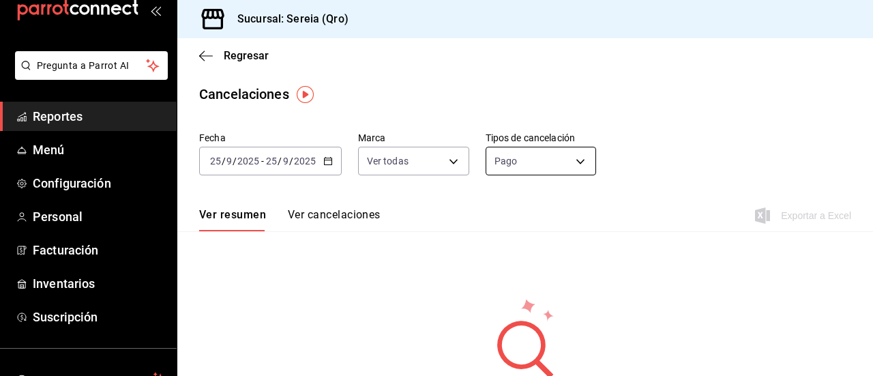
click at [567, 167] on body "Pregunta a Parrot AI Reportes Menú Configuración Personal Facturación Inventari…" at bounding box center [436, 188] width 873 height 376
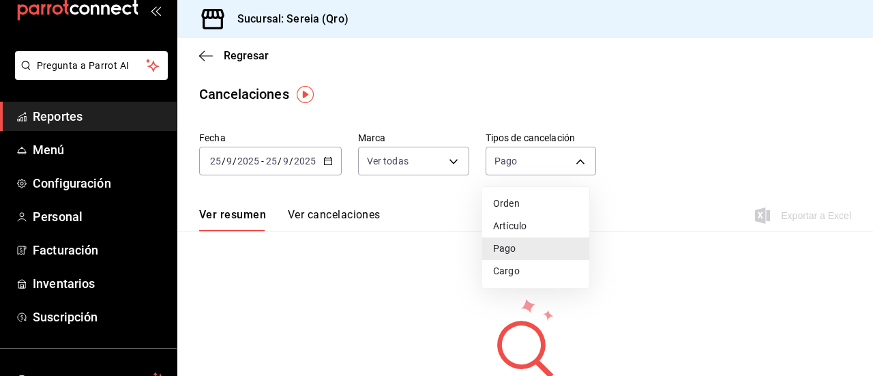
click at [522, 270] on li "Cargo" at bounding box center [535, 271] width 107 height 23
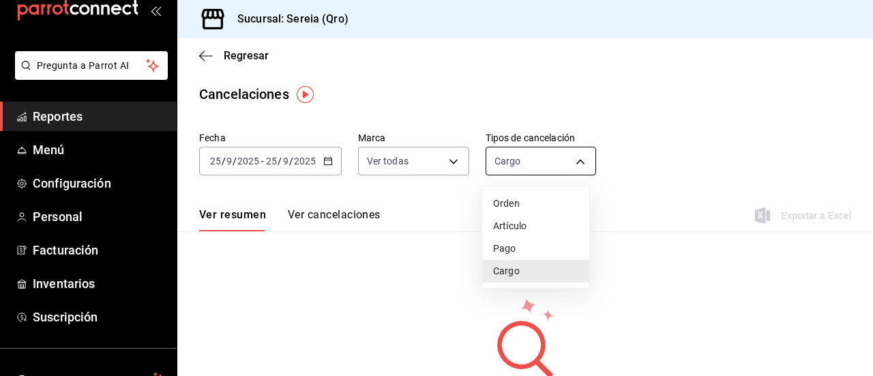
click at [561, 152] on body "Pregunta a Parrot AI Reportes Menú Configuración Personal Facturación Inventari…" at bounding box center [436, 188] width 873 height 376
click at [527, 201] on li "Orden" at bounding box center [535, 203] width 107 height 23
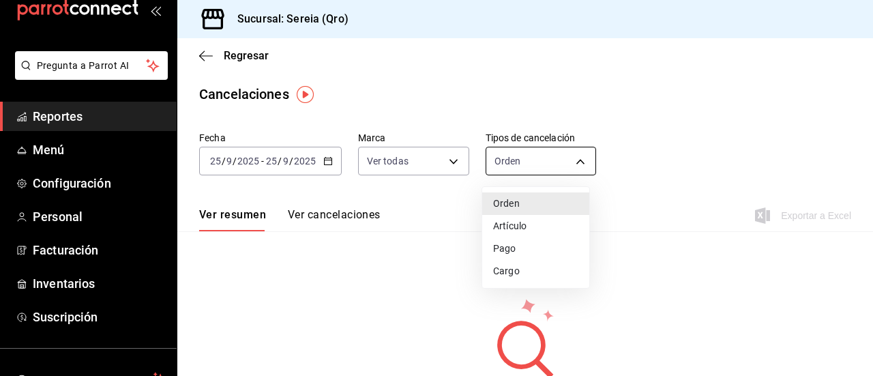
click at [540, 167] on body "Pregunta a Parrot AI Reportes Menú Configuración Personal Facturación Inventari…" at bounding box center [436, 188] width 873 height 376
click at [531, 224] on li "Artículo" at bounding box center [535, 226] width 107 height 23
type input "ORDER_ITEM"
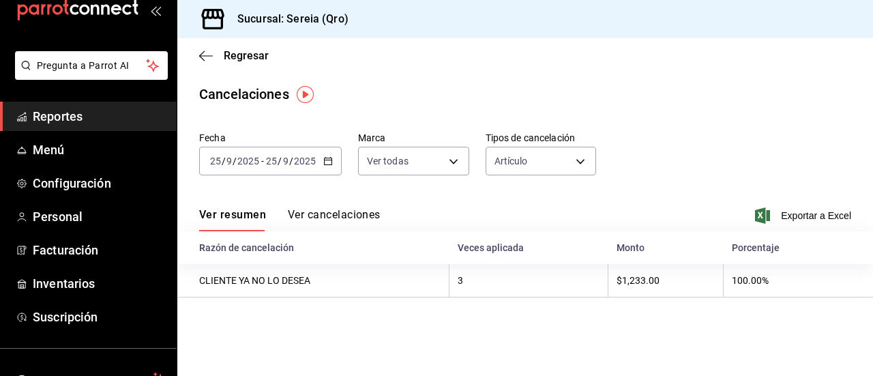
click at [362, 216] on button "Ver cancelaciones" at bounding box center [334, 219] width 93 height 23
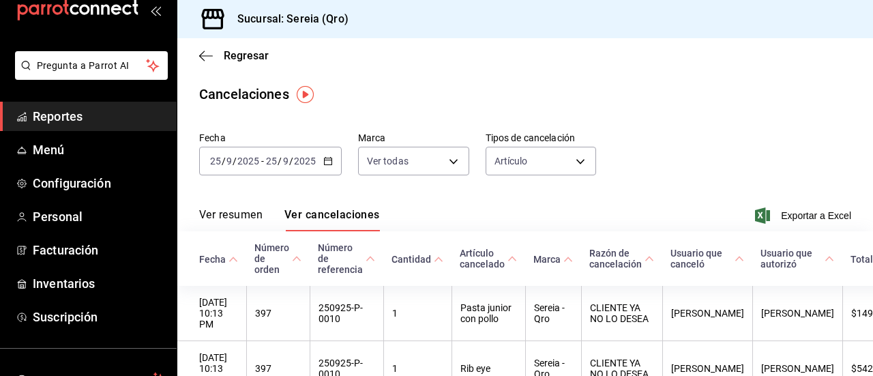
click at [320, 162] on div "[DATE] [DATE] - [DATE] [DATE]" at bounding box center [270, 161] width 143 height 29
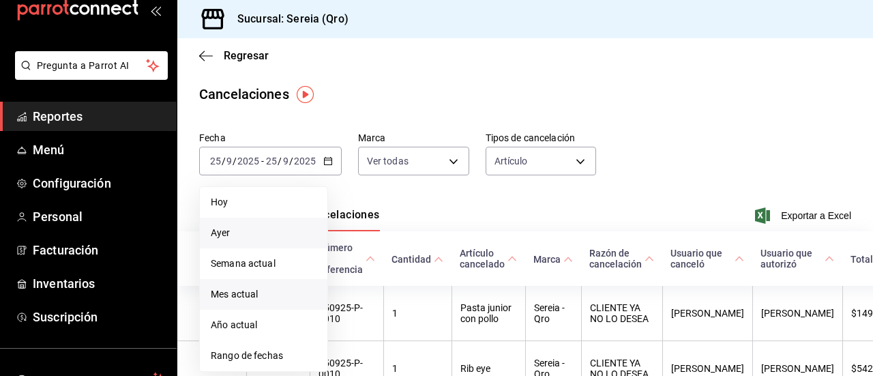
click at [248, 294] on span "Mes actual" at bounding box center [264, 294] width 106 height 14
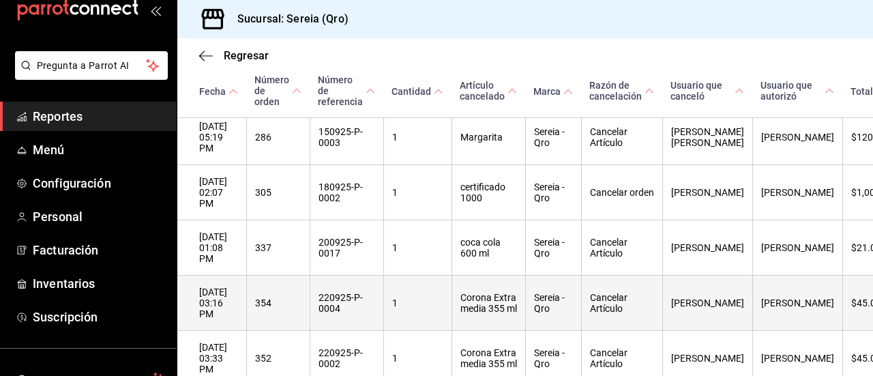
scroll to position [546, 0]
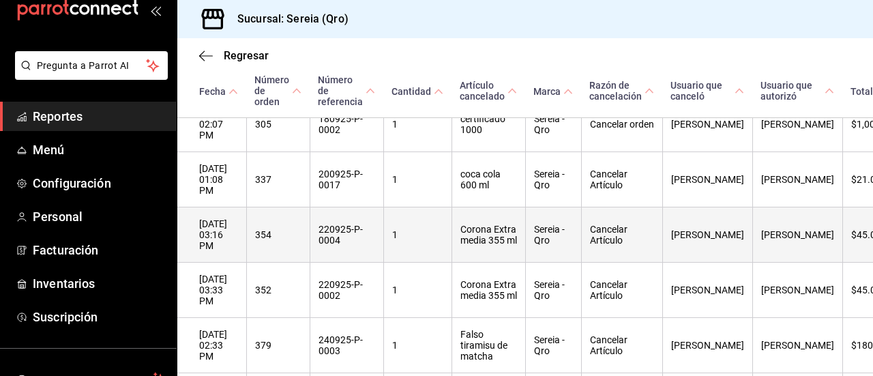
click at [479, 207] on th "Corona Extra media 355 ml" at bounding box center [488, 234] width 74 height 55
click at [483, 207] on th "Corona Extra media 355 ml" at bounding box center [488, 234] width 74 height 55
click at [226, 207] on th "[DATE] 03:16 PM" at bounding box center [211, 234] width 69 height 55
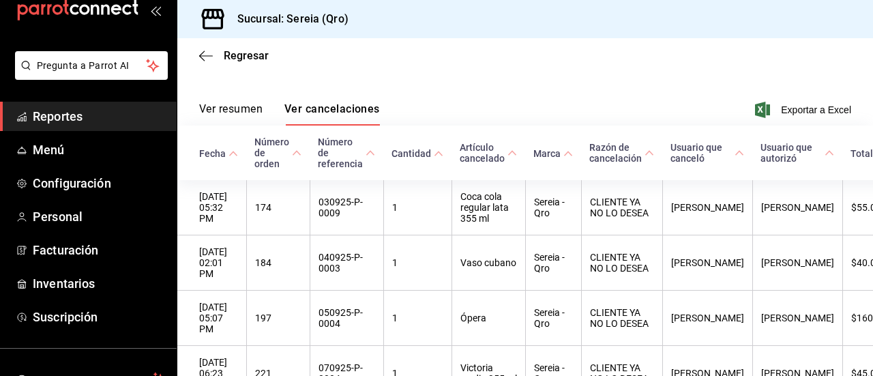
scroll to position [0, 0]
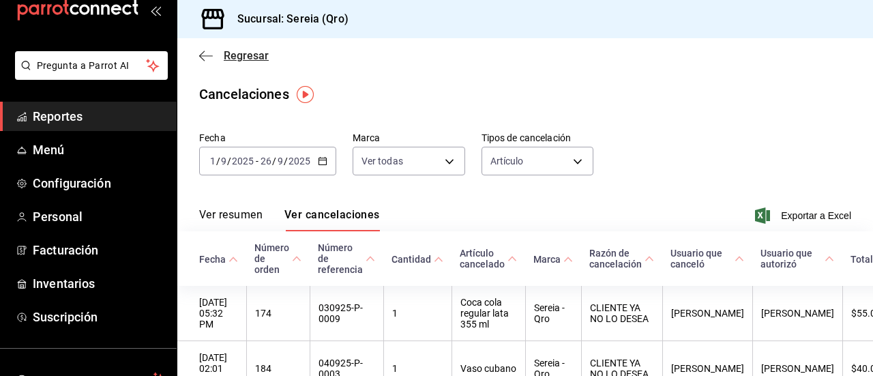
click at [202, 59] on icon "button" at bounding box center [206, 56] width 14 height 12
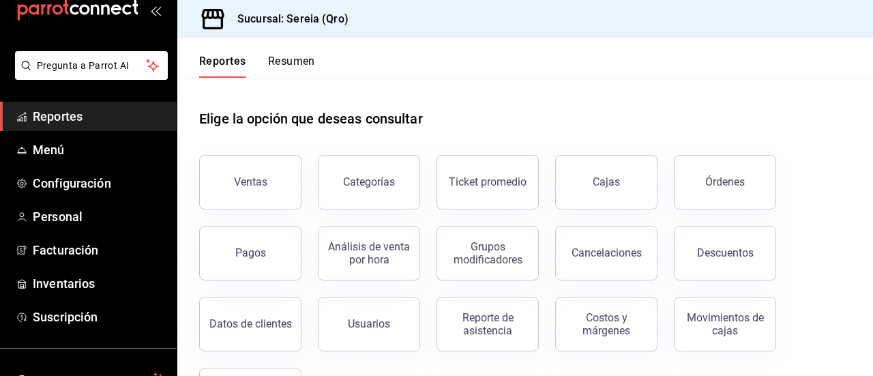
scroll to position [68, 0]
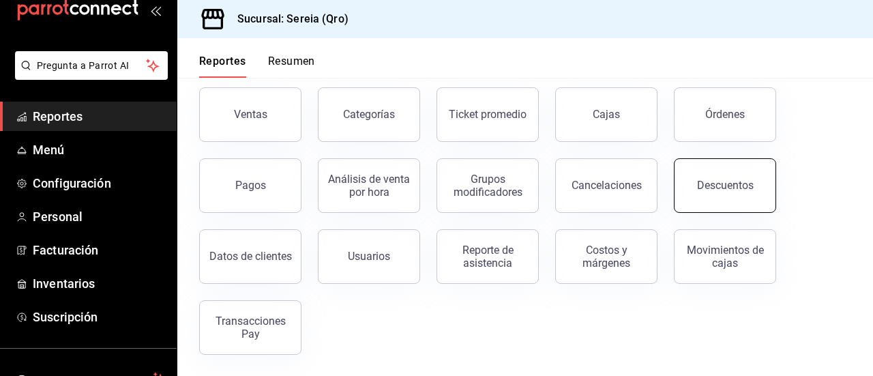
click at [736, 177] on button "Descuentos" at bounding box center [725, 185] width 102 height 55
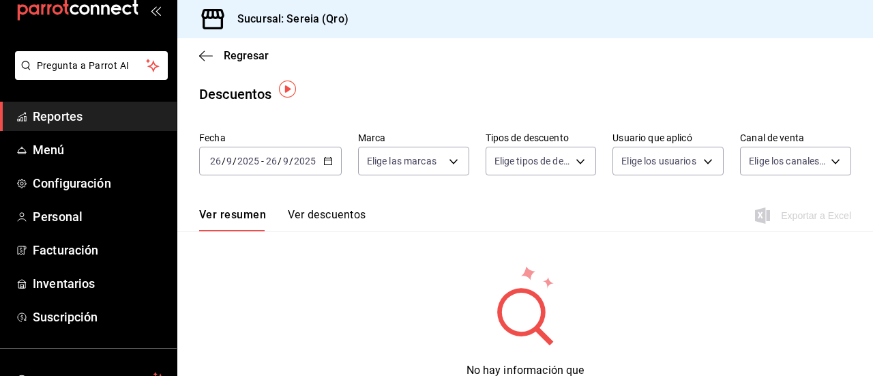
scroll to position [41, 0]
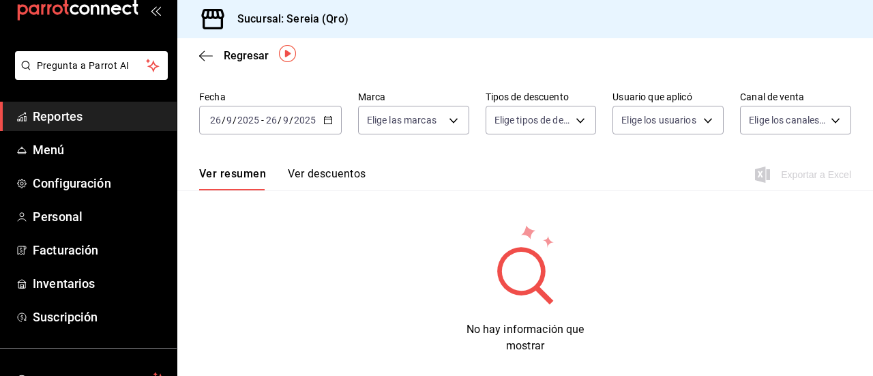
click at [340, 179] on button "Ver descuentos" at bounding box center [327, 178] width 78 height 23
click at [327, 123] on icon "button" at bounding box center [328, 120] width 10 height 10
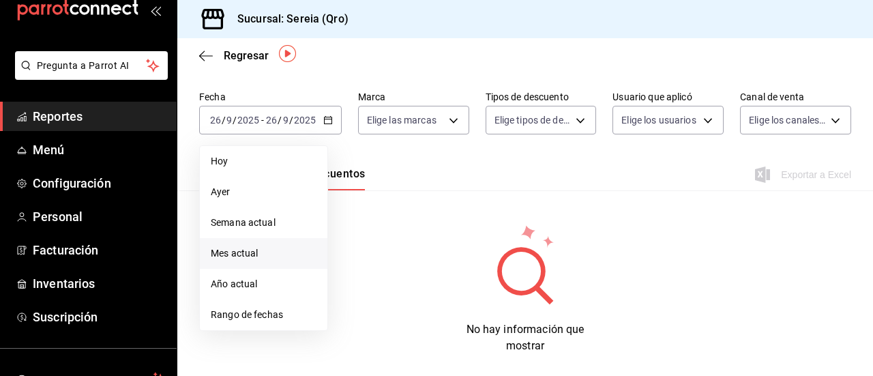
click at [257, 256] on span "Mes actual" at bounding box center [264, 253] width 106 height 14
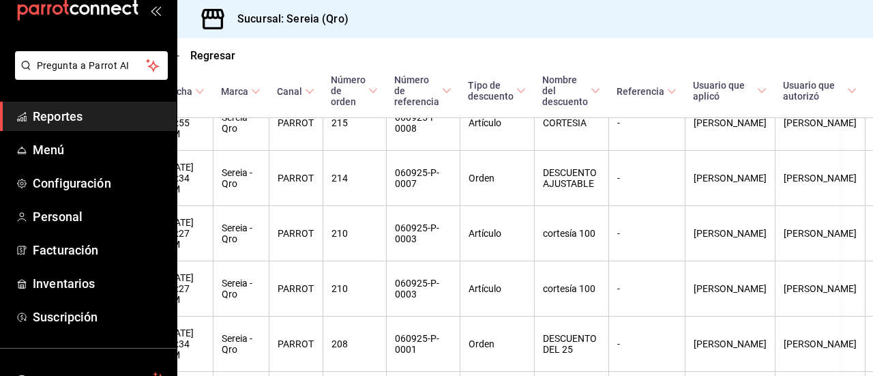
scroll to position [3309, 35]
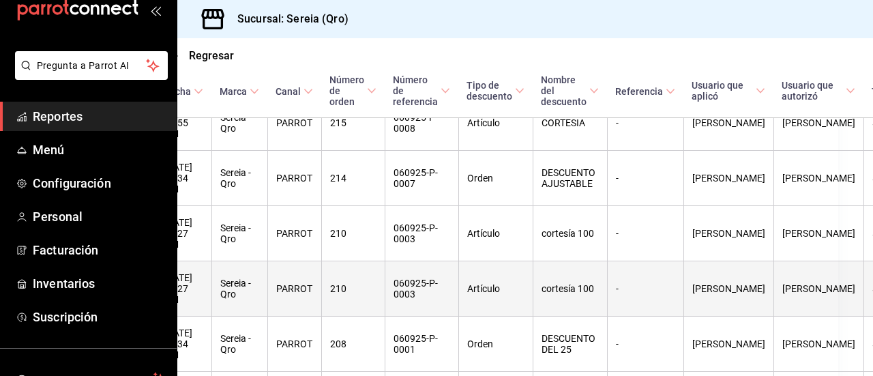
click at [572, 261] on th "cortesía 100" at bounding box center [570, 288] width 74 height 55
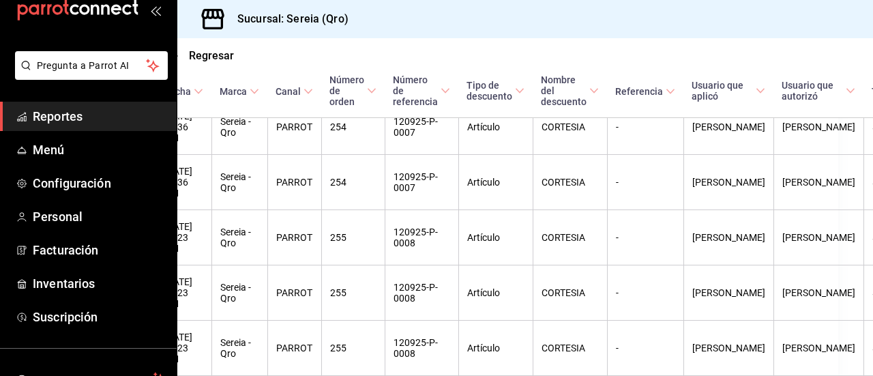
scroll to position [2354, 35]
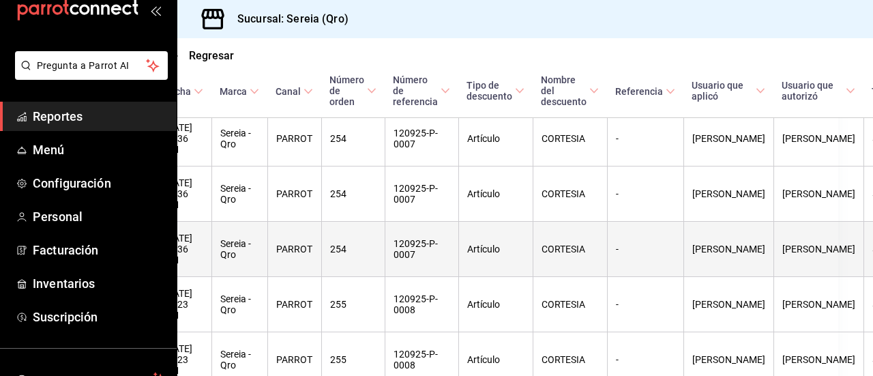
click at [557, 236] on th "CORTESIA" at bounding box center [570, 249] width 74 height 55
click at [355, 226] on th "254" at bounding box center [352, 249] width 63 height 55
click at [306, 222] on th "PARROT" at bounding box center [294, 249] width 54 height 55
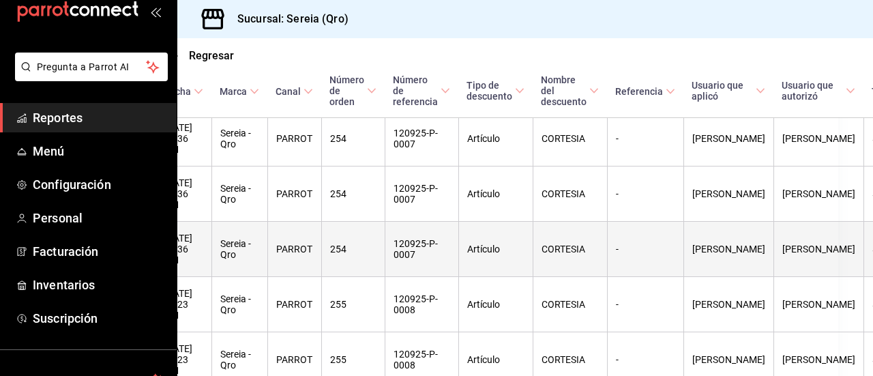
click at [211, 228] on th "[DATE] 05:36 PM" at bounding box center [177, 249] width 69 height 55
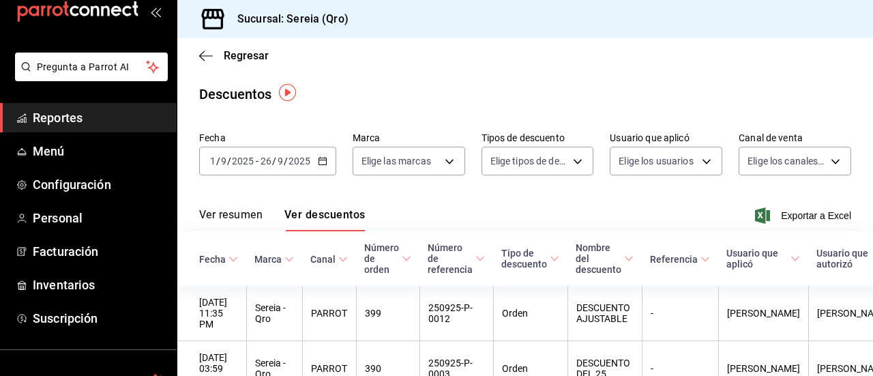
scroll to position [0, 0]
click at [209, 60] on icon "button" at bounding box center [206, 56] width 14 height 12
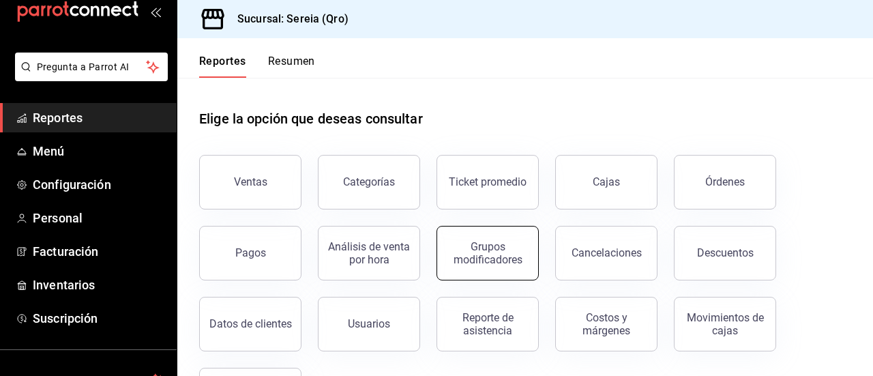
scroll to position [68, 0]
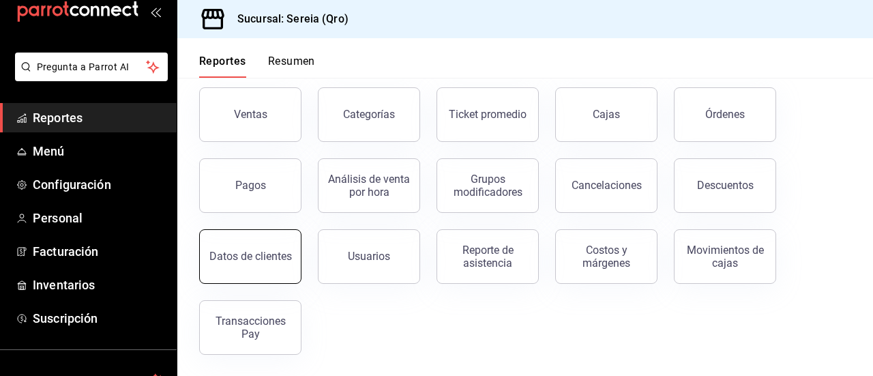
click at [271, 254] on div "Datos de clientes" at bounding box center [250, 256] width 83 height 13
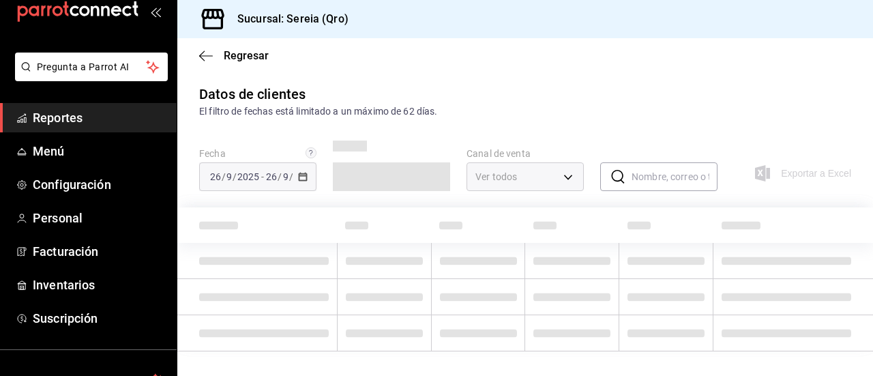
type input "PARROT,DIDI_FOOD,ONLINE"
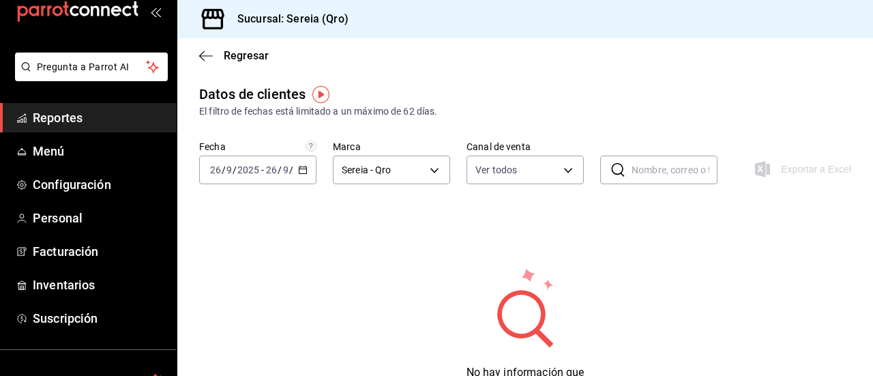
click at [304, 173] on \(Stroke\) "button" at bounding box center [303, 170] width 8 height 8
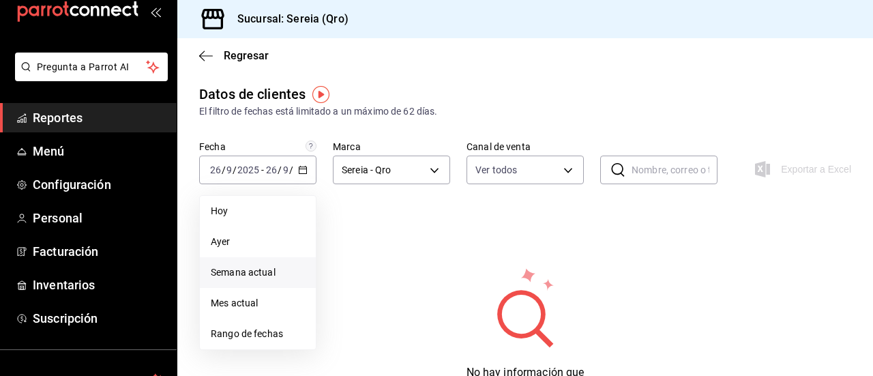
click at [248, 276] on span "Semana actual" at bounding box center [258, 272] width 94 height 14
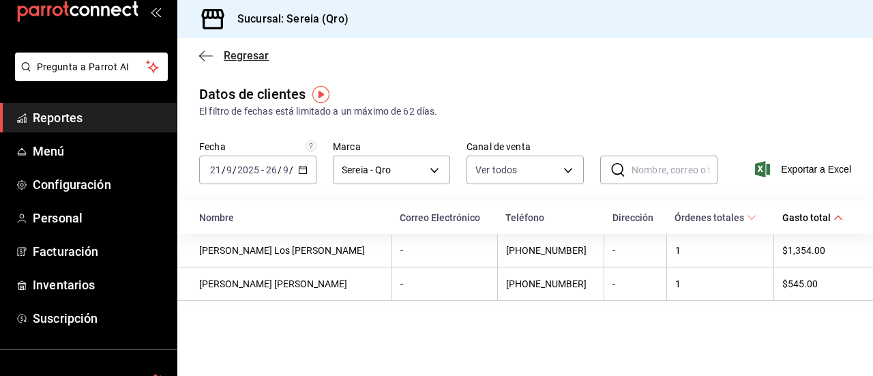
click at [209, 57] on icon "button" at bounding box center [206, 56] width 14 height 12
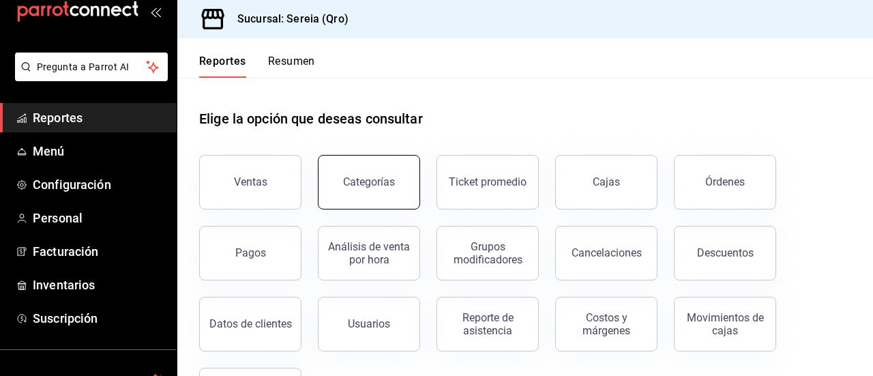
scroll to position [68, 0]
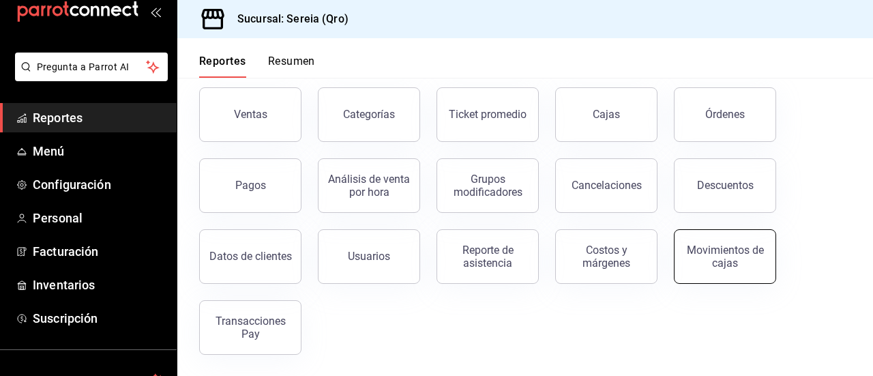
click at [743, 245] on div "Movimientos de cajas" at bounding box center [725, 256] width 85 height 26
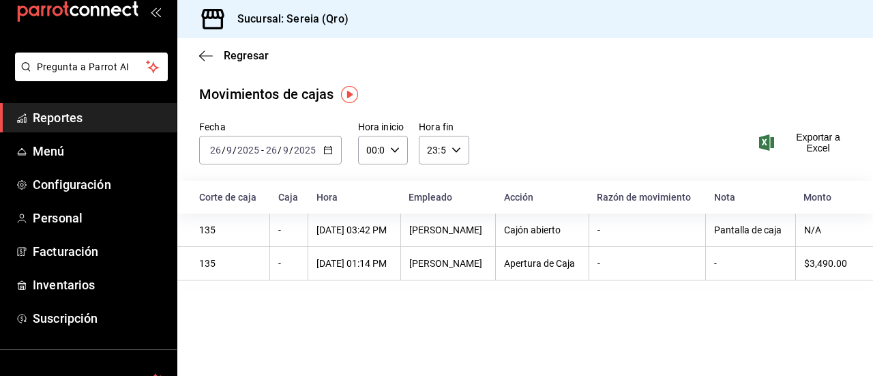
click at [321, 151] on div "[DATE] [DATE] - [DATE] [DATE]" at bounding box center [270, 150] width 143 height 29
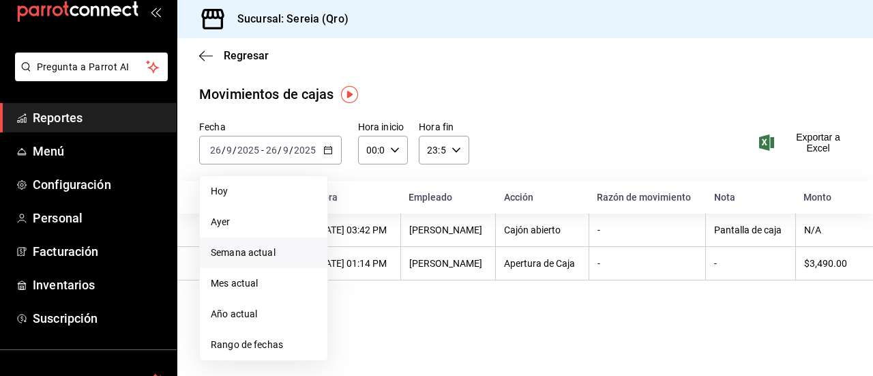
click at [249, 258] on span "Semana actual" at bounding box center [264, 253] width 106 height 14
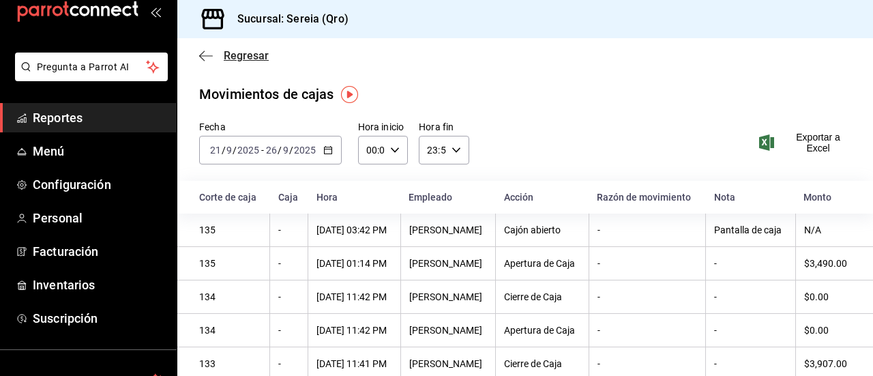
click at [209, 58] on icon "button" at bounding box center [206, 56] width 14 height 12
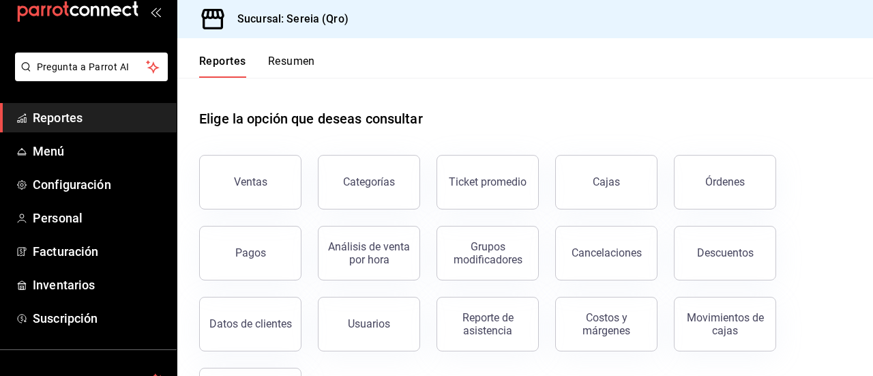
click at [286, 57] on button "Resumen" at bounding box center [291, 66] width 47 height 23
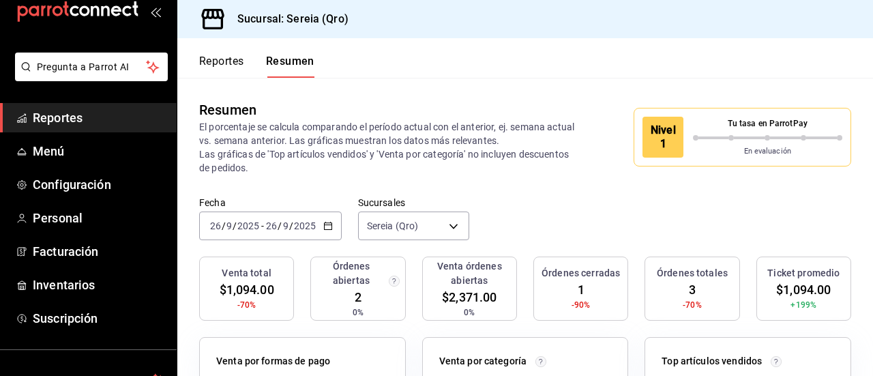
scroll to position [68, 0]
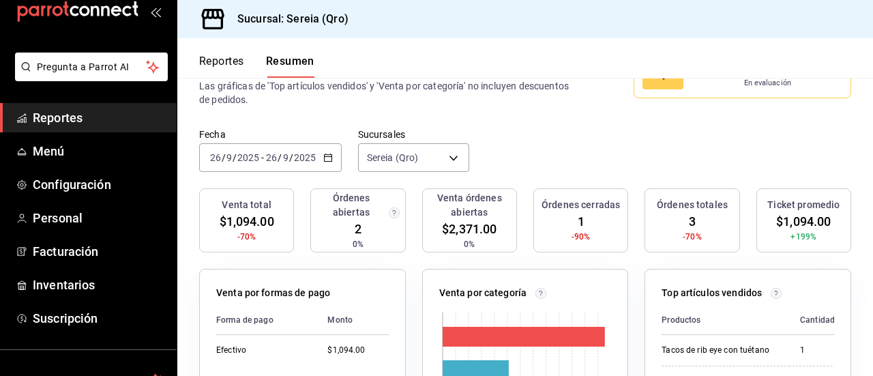
click at [330, 159] on \(Stroke\) "button" at bounding box center [328, 158] width 8 height 8
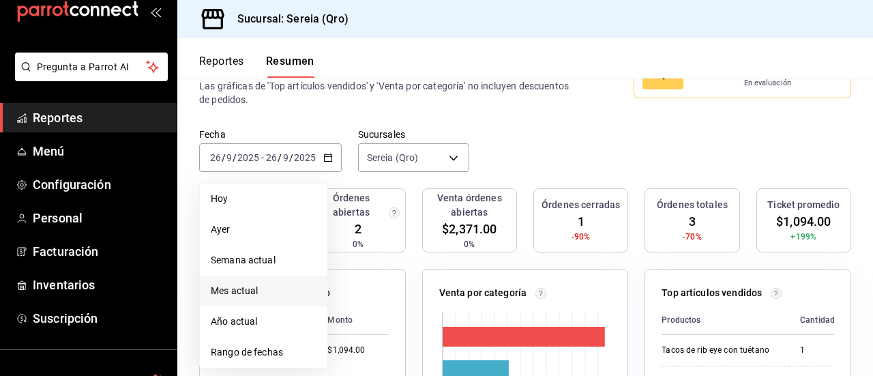
click at [256, 289] on span "Mes actual" at bounding box center [264, 291] width 106 height 14
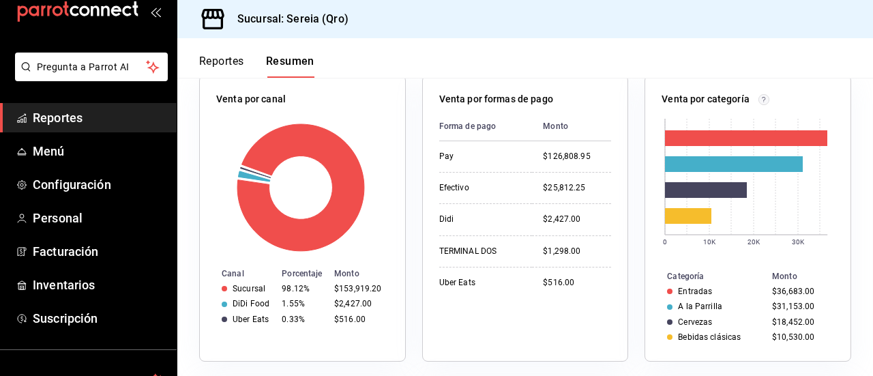
scroll to position [231, 0]
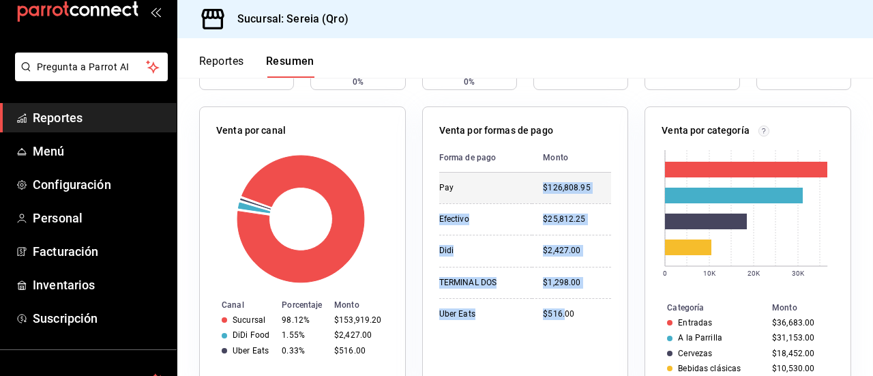
drag, startPoint x: 559, startPoint y: 327, endPoint x: 533, endPoint y: 185, distance: 144.2
click at [533, 185] on tbody "Pay $126,808.95 Efectivo $25,812.25 Didi $2,427.00 TERMINAL DOS $1,298.00 Uber …" at bounding box center [525, 251] width 173 height 157
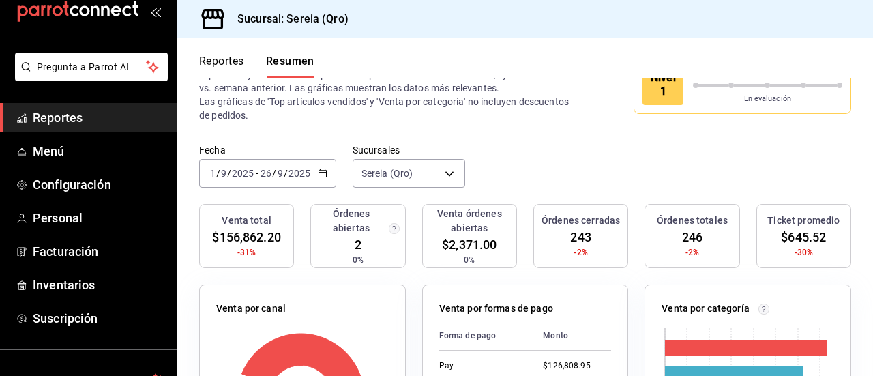
scroll to position [0, 0]
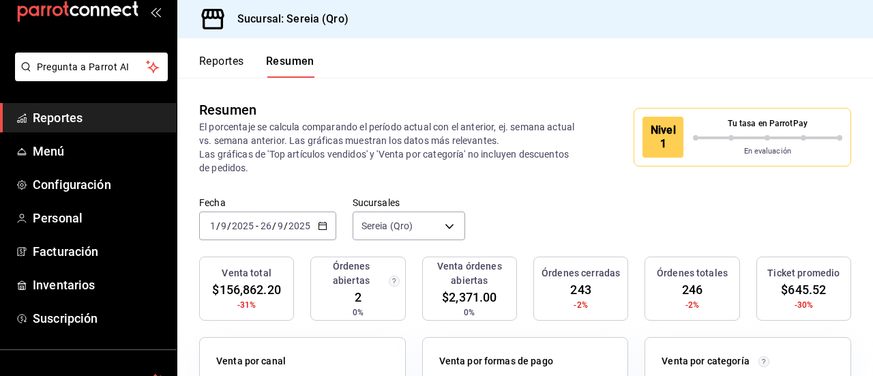
click at [71, 114] on span "Reportes" at bounding box center [99, 117] width 133 height 18
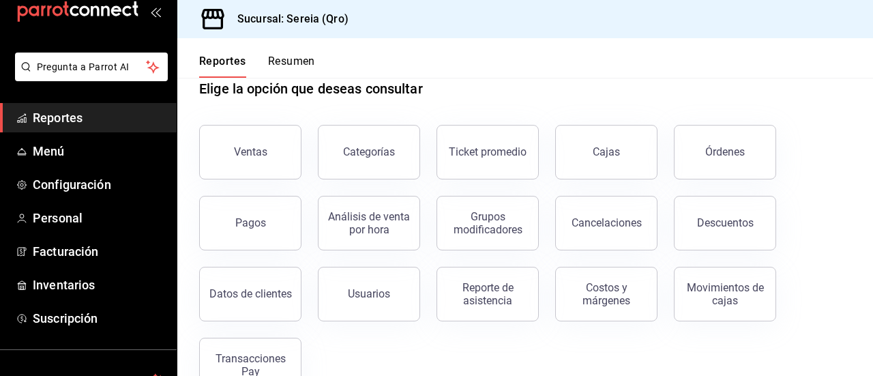
scroll to position [68, 0]
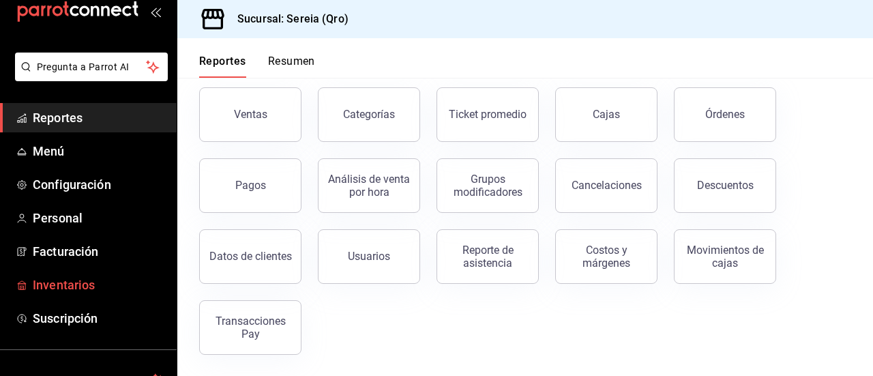
click at [53, 278] on span "Inventarios" at bounding box center [99, 285] width 133 height 18
